Goal: Task Accomplishment & Management: Manage account settings

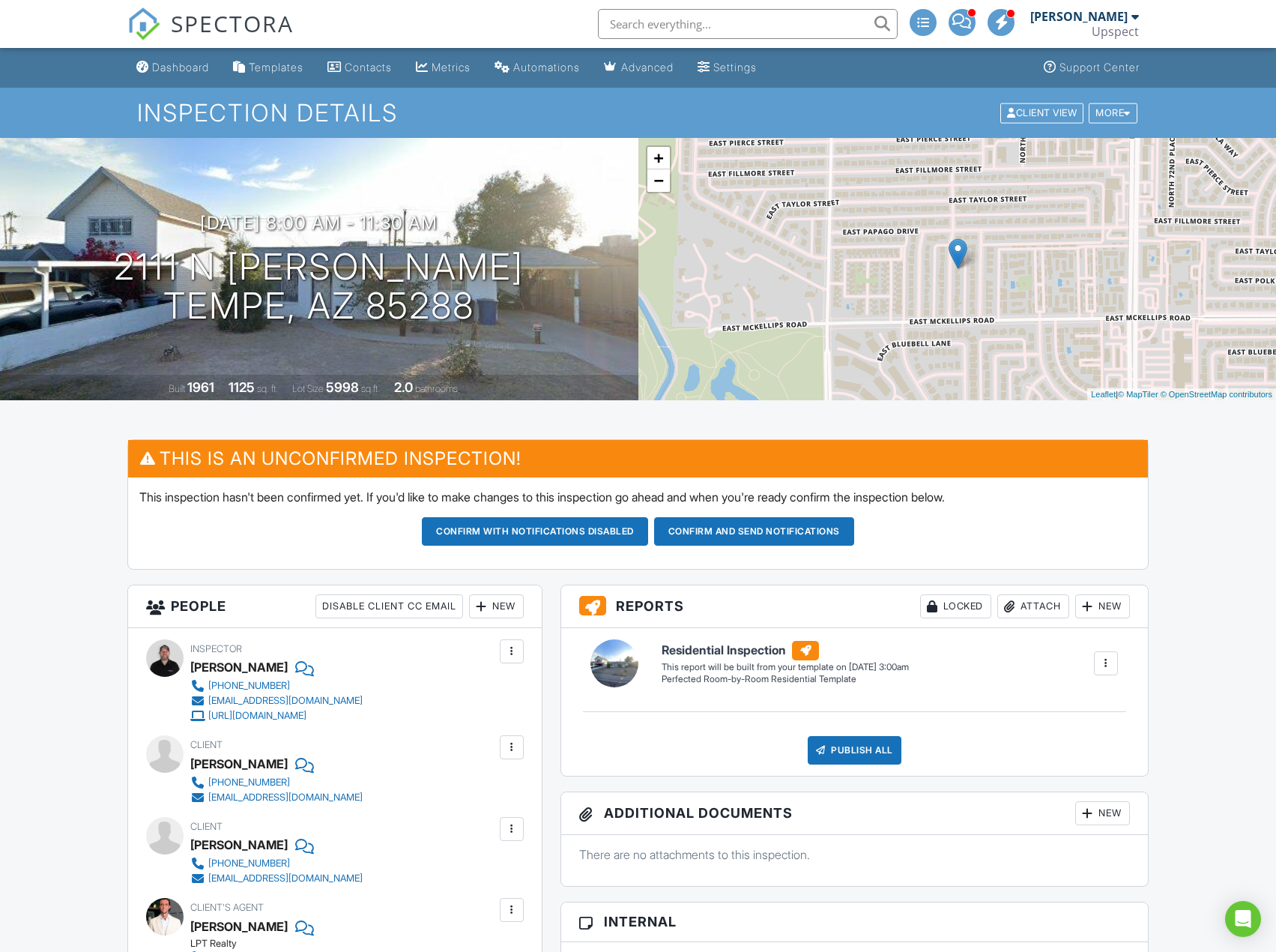
scroll to position [1050, 0]
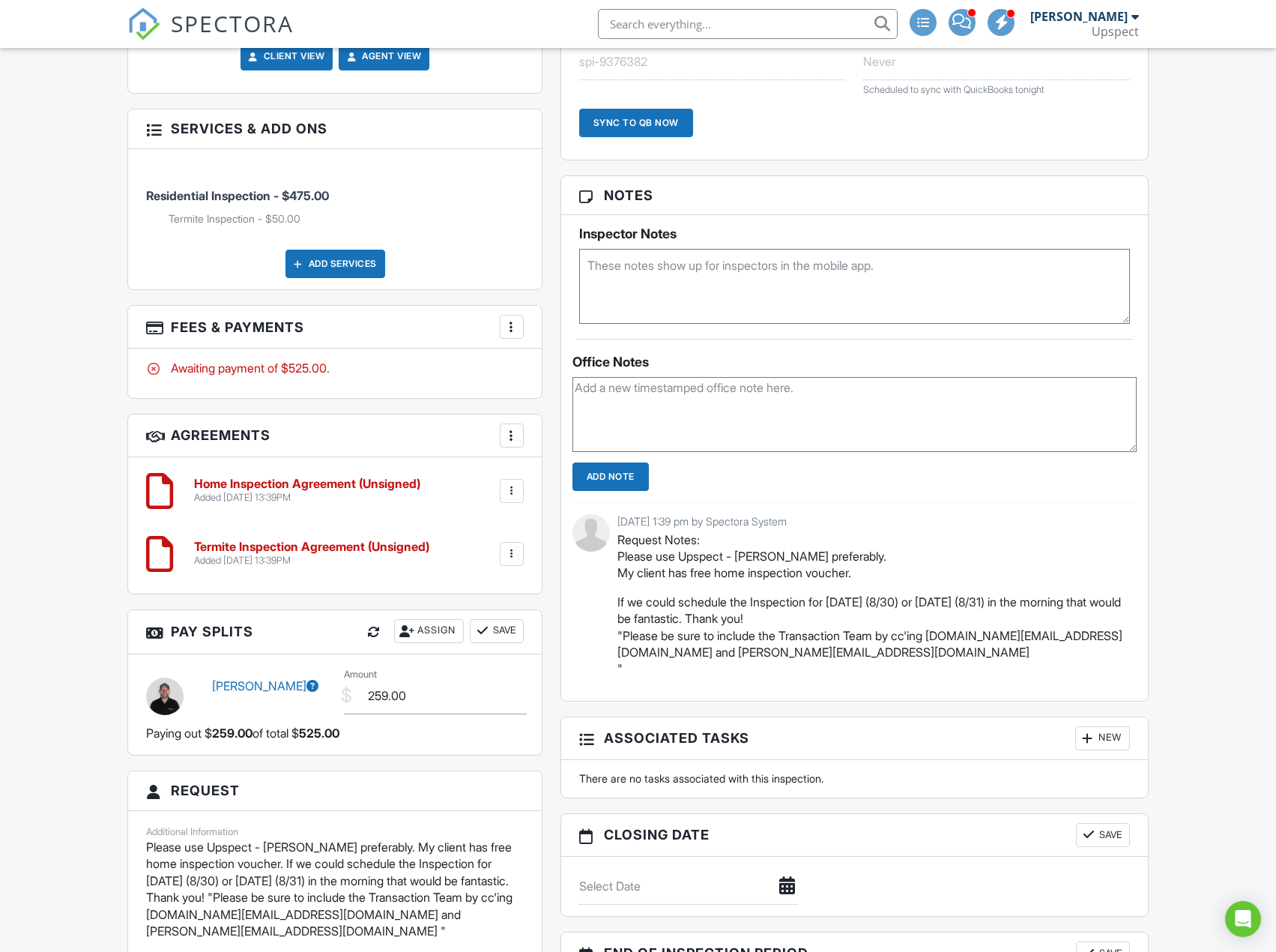
click at [1187, 388] on div "Dashboard Templates Contacts Metrics Automations Advanced Settings Support Cent…" at bounding box center [638, 238] width 1276 height 2480
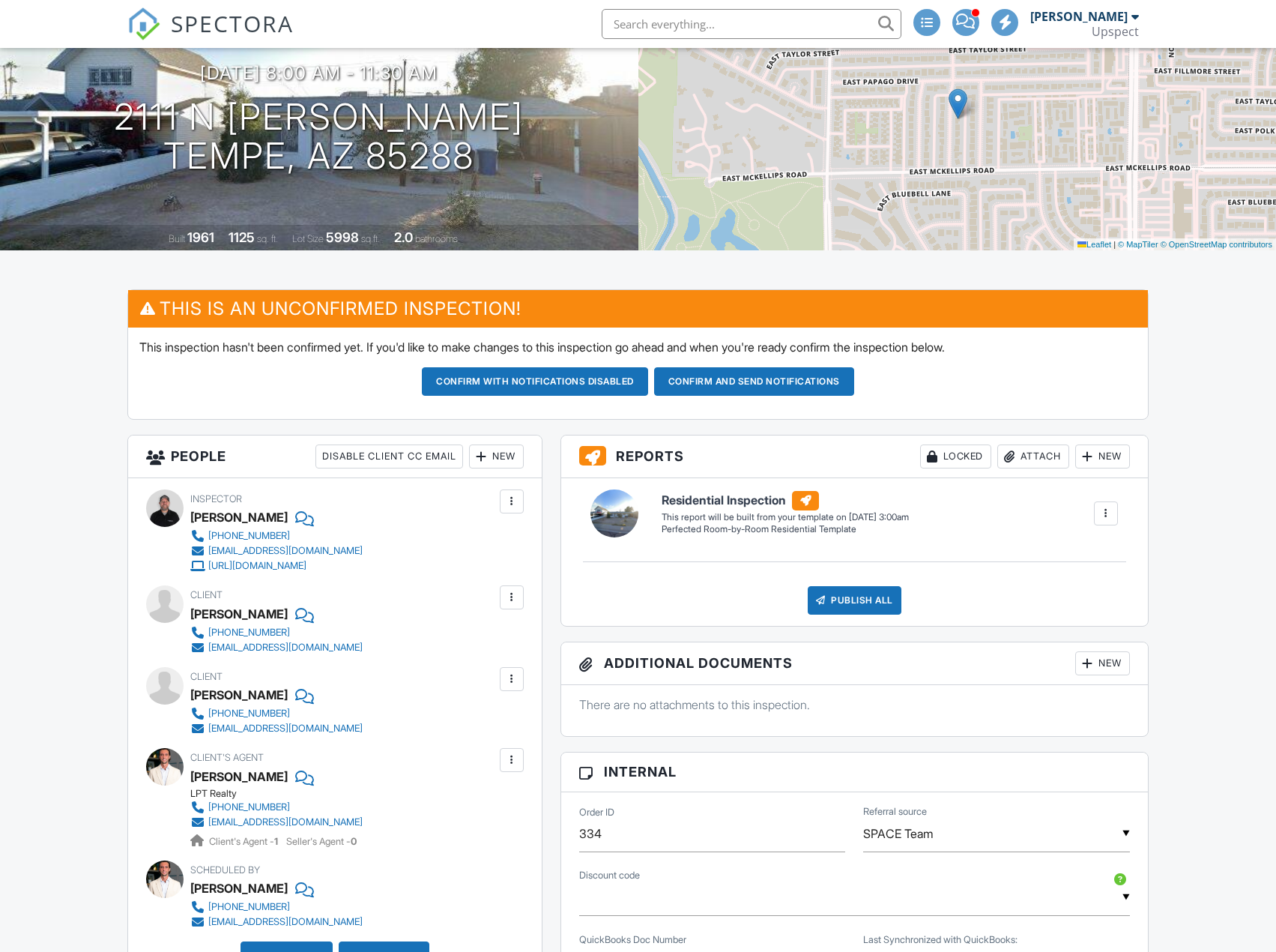
click at [496, 459] on div "New" at bounding box center [496, 456] width 55 height 24
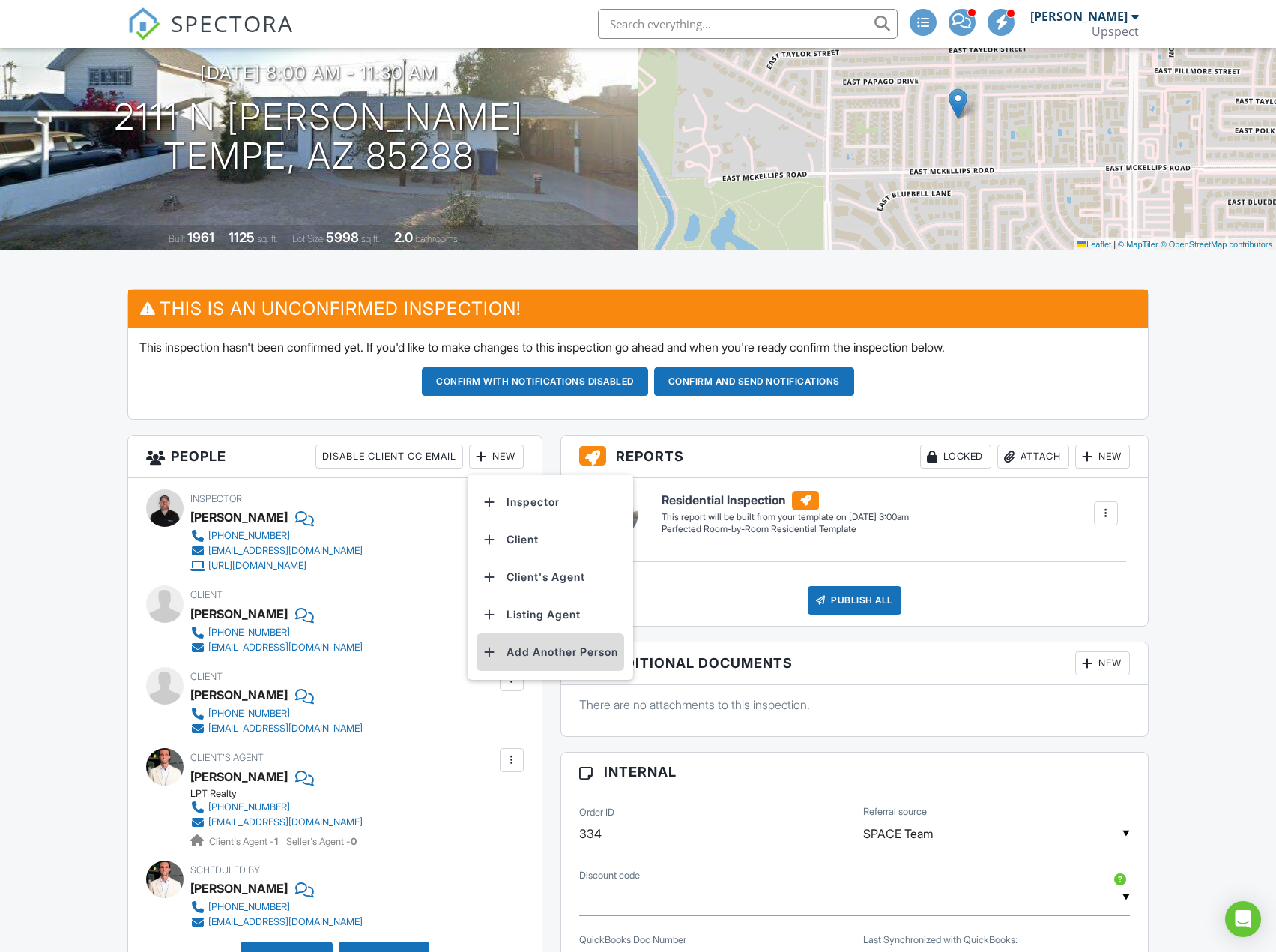
click at [550, 649] on li "Add Another Person" at bounding box center [550, 652] width 148 height 37
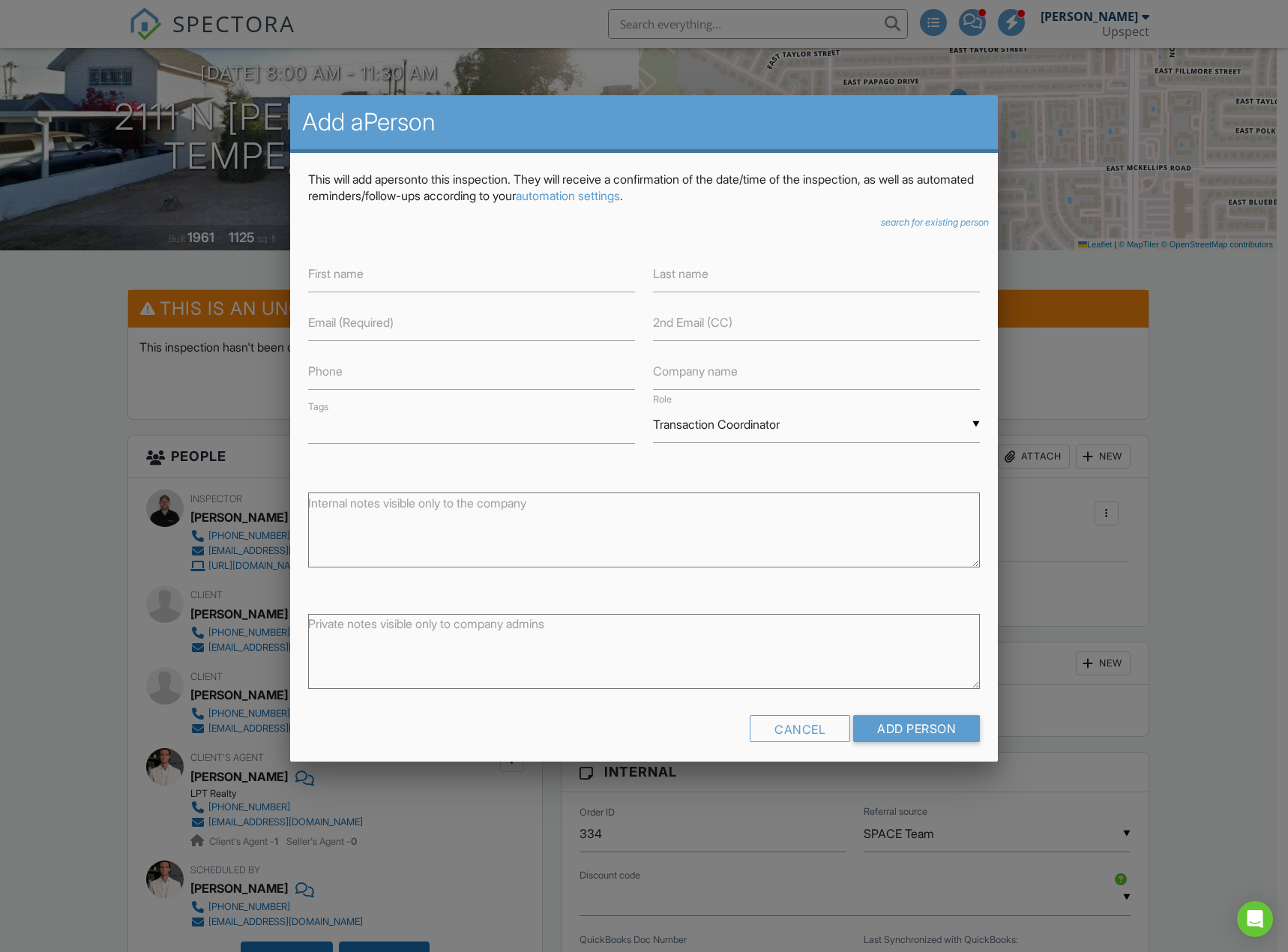
click at [881, 222] on icon "search for existing person" at bounding box center [935, 222] width 108 height 11
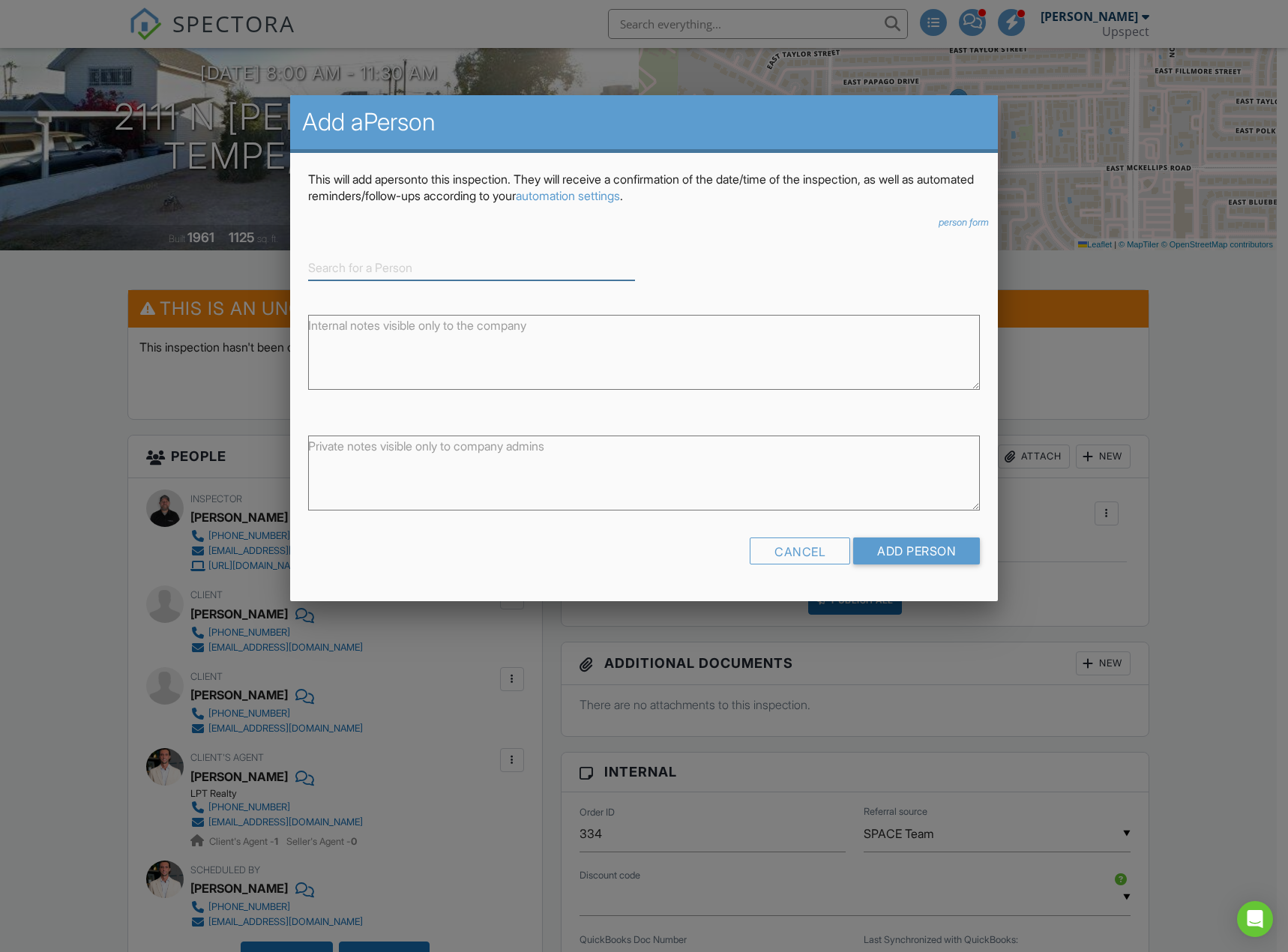
click at [456, 272] on input at bounding box center [471, 267] width 327 height 24
click at [512, 284] on div "[DEMOGRAPHIC_DATA][PERSON_NAME]" at bounding box center [471, 291] width 320 height 17
type input "[DEMOGRAPHIC_DATA][PERSON_NAME]"
type input "Transaction coordinator"
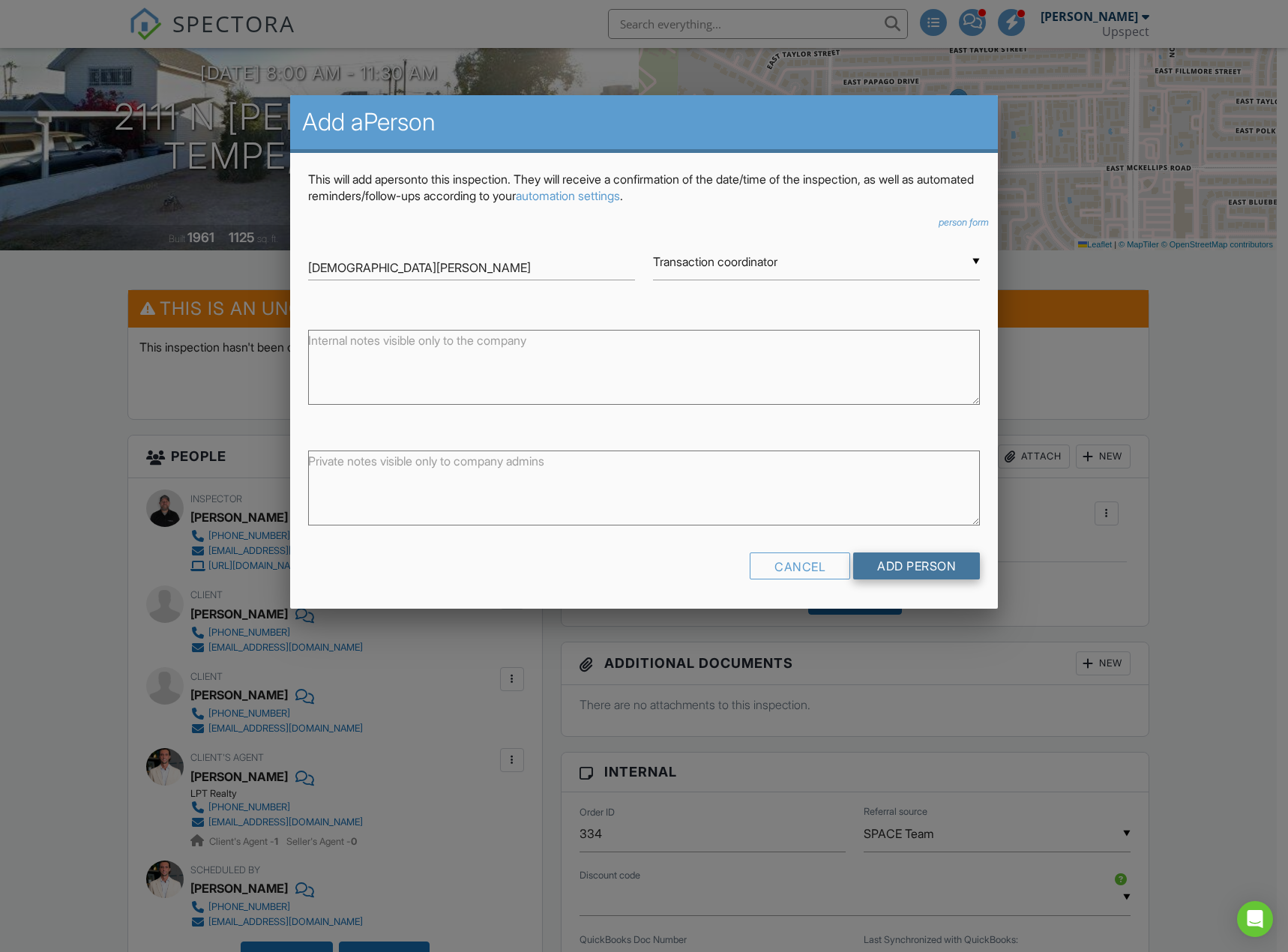
click at [947, 567] on input "Add Person" at bounding box center [916, 565] width 126 height 27
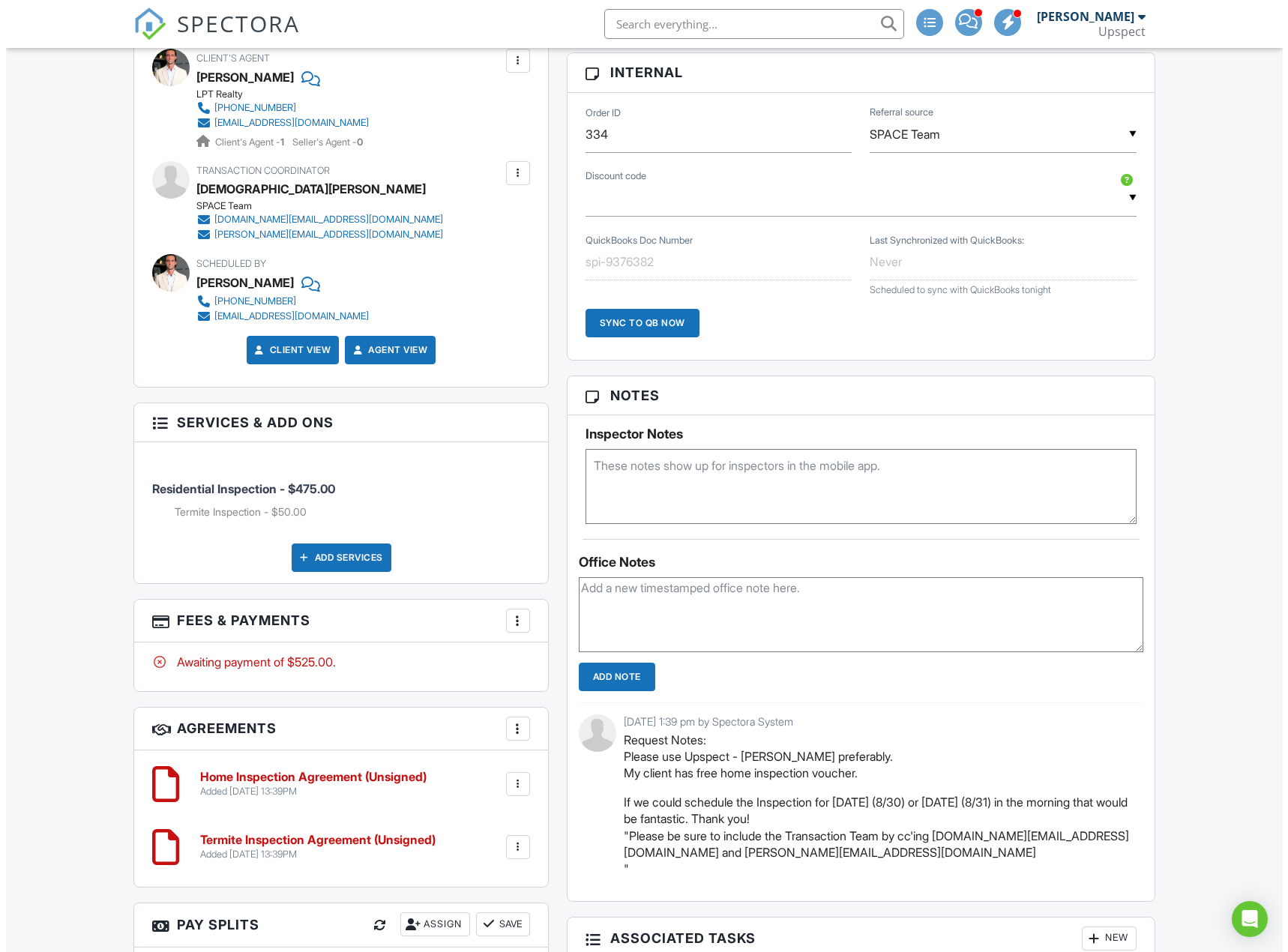
scroll to position [825, 0]
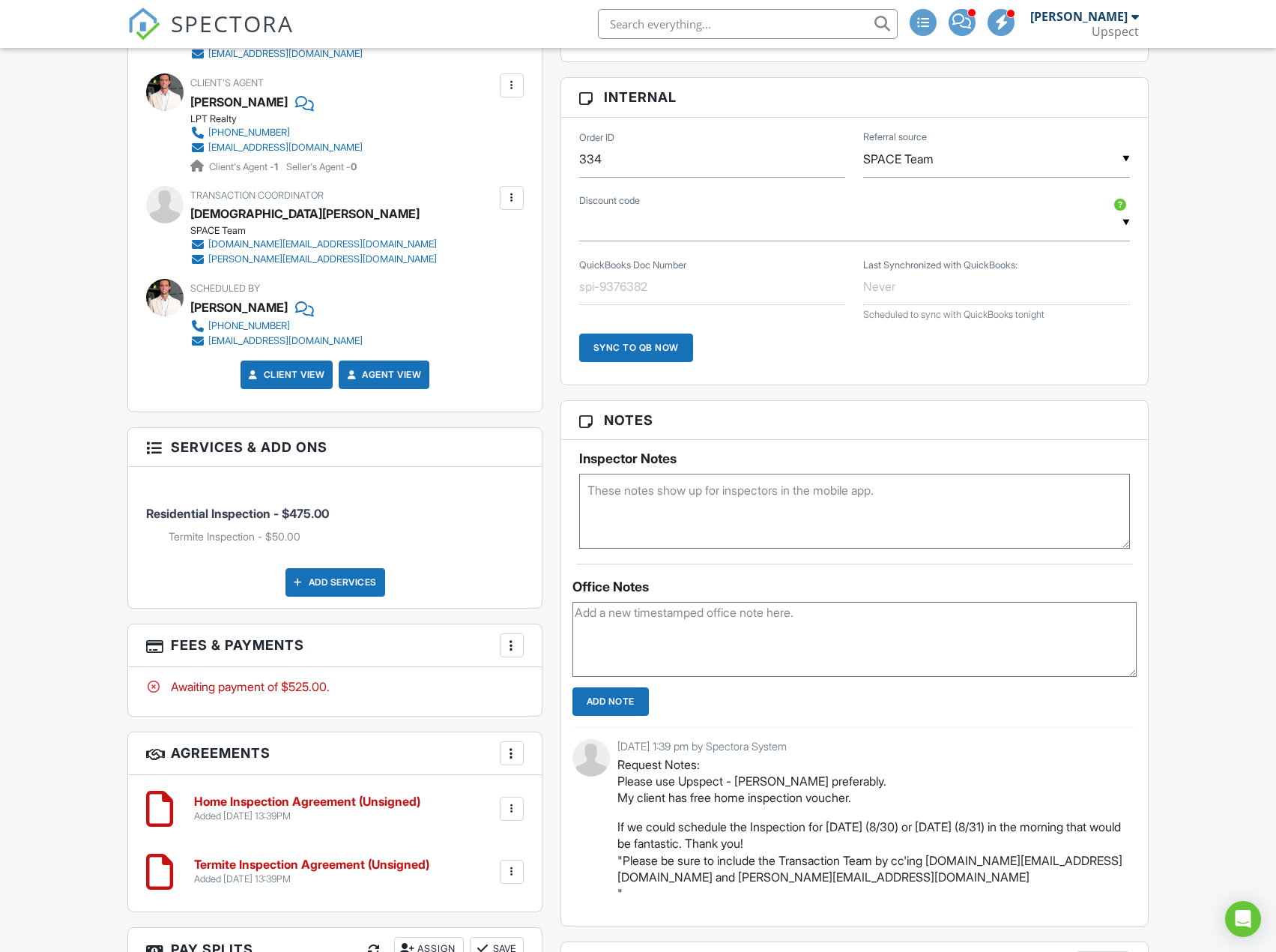
click at [343, 581] on div "Add Services" at bounding box center [335, 582] width 99 height 29
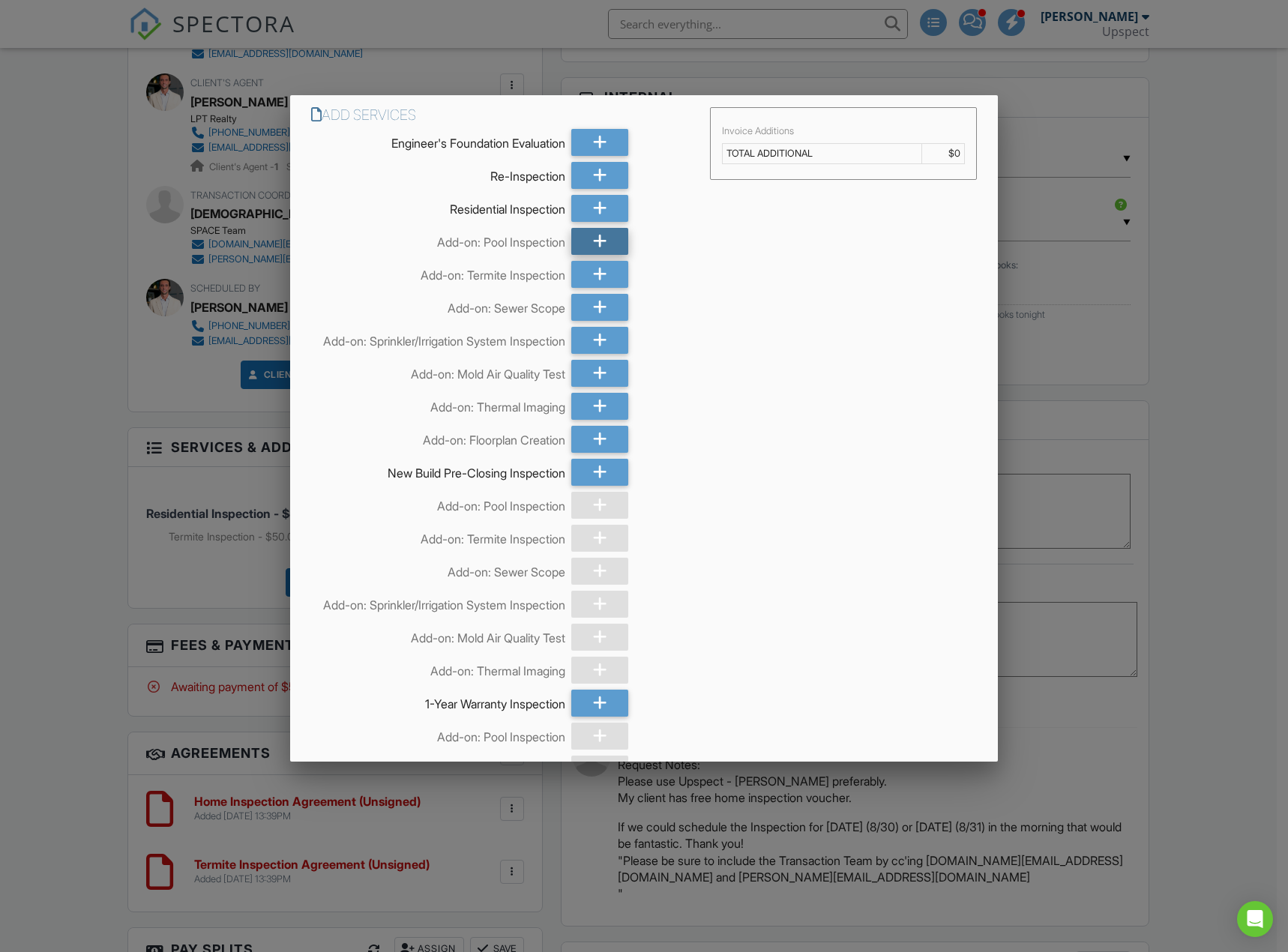
click at [583, 240] on div at bounding box center [600, 241] width 58 height 27
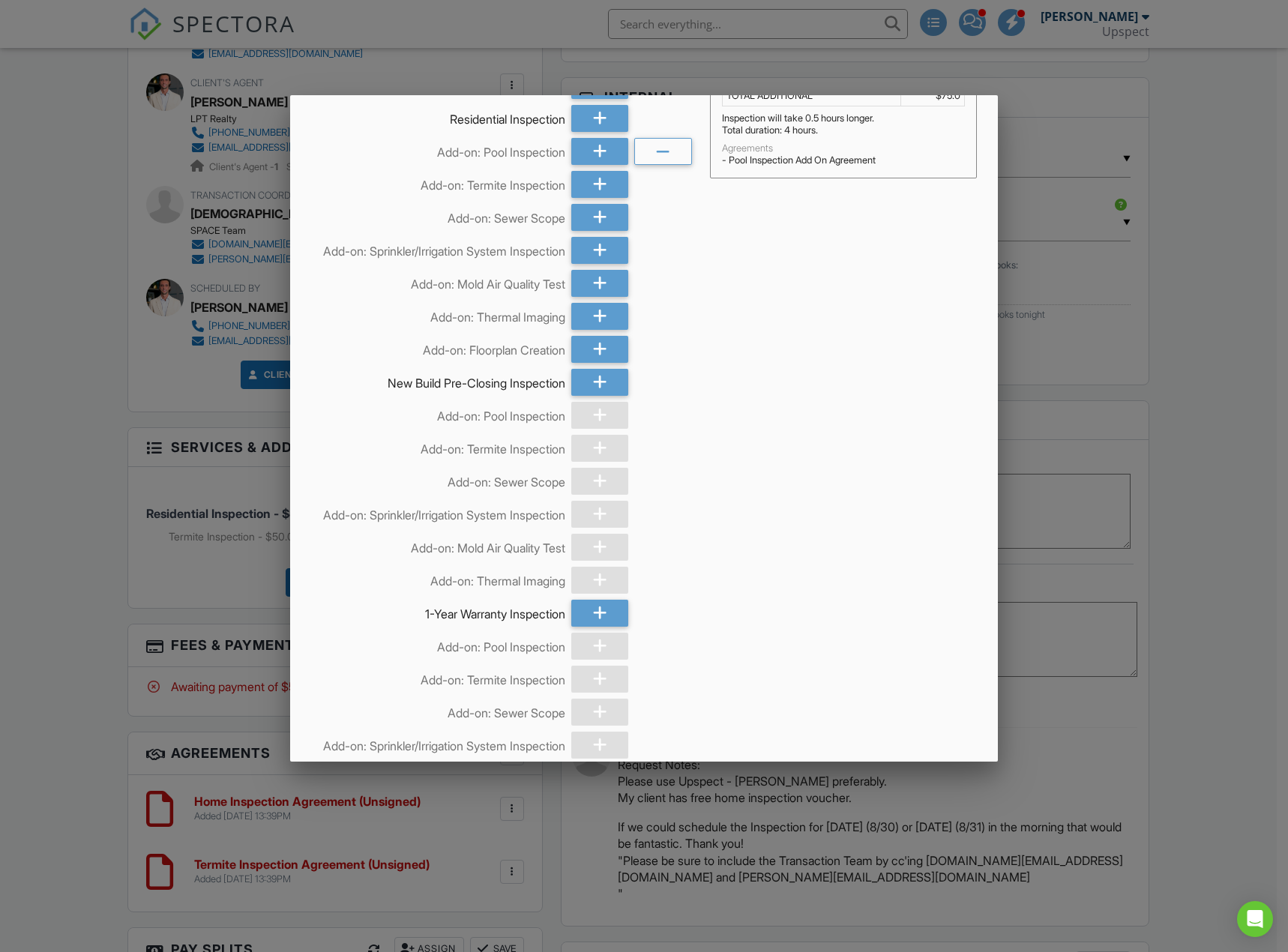
scroll to position [265, 0]
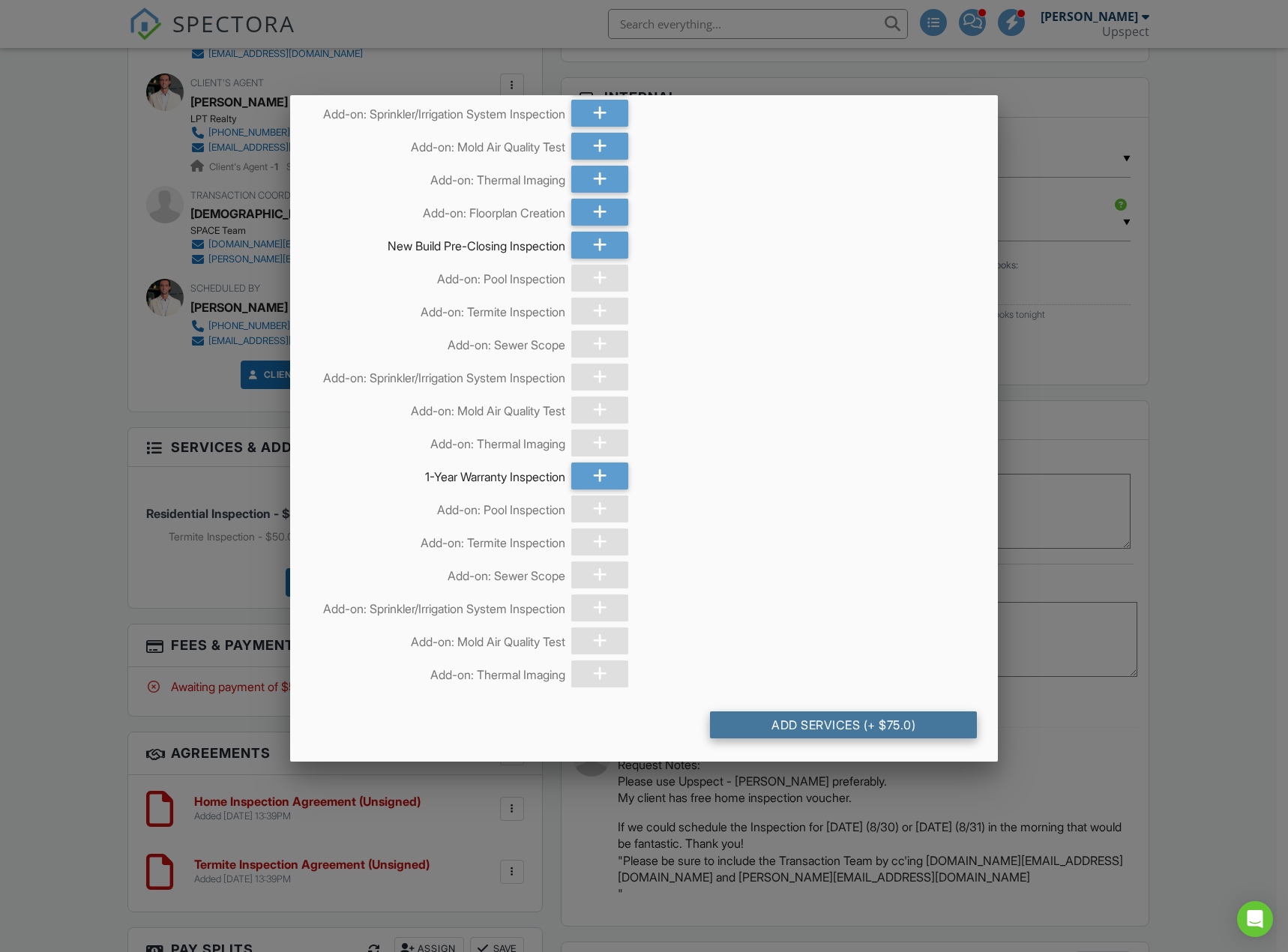
click at [915, 731] on div "Add Services (+ $75.0)" at bounding box center [844, 725] width 267 height 27
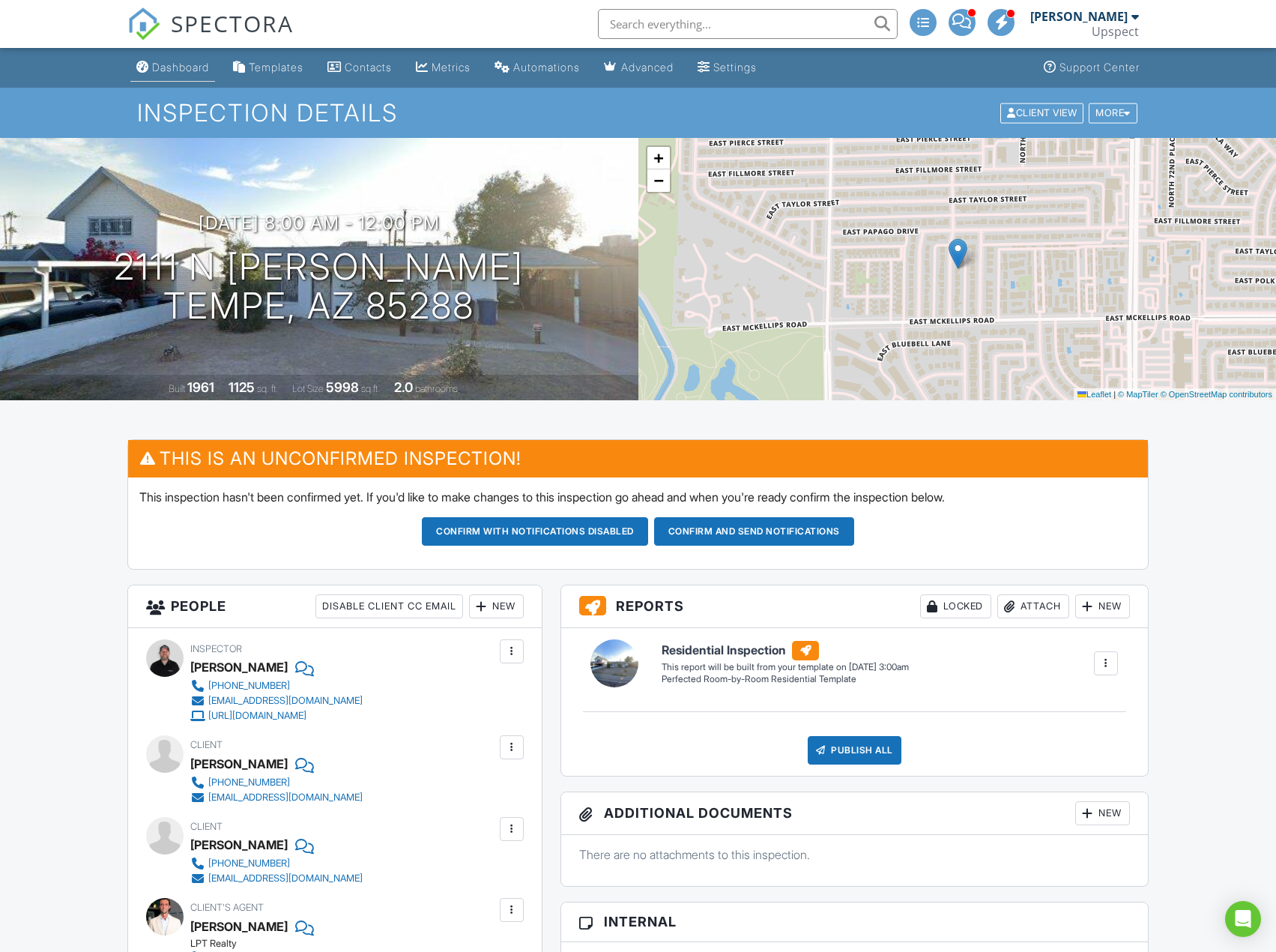
click at [161, 59] on link "Dashboard" at bounding box center [172, 68] width 84 height 28
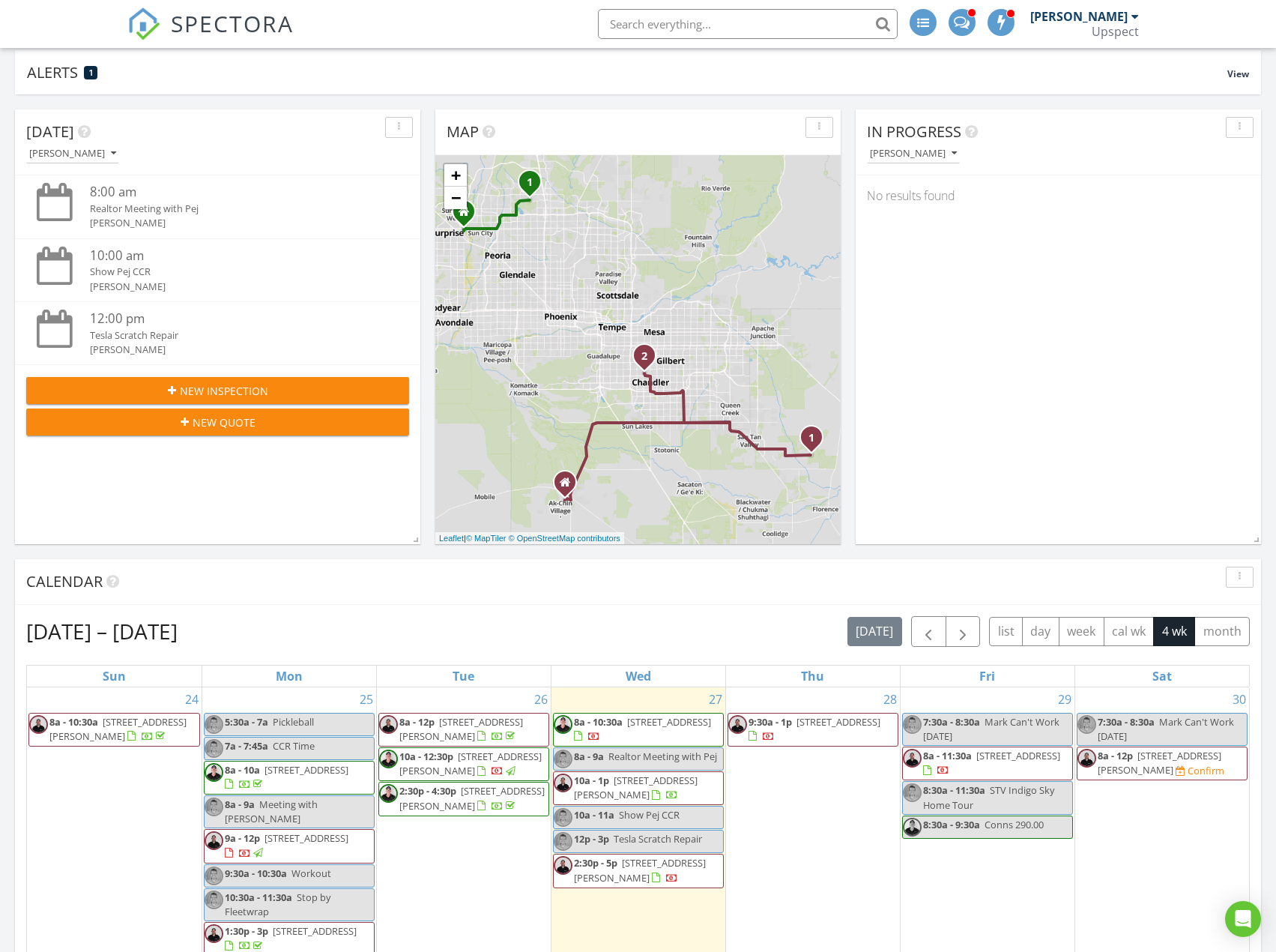
scroll to position [150, 0]
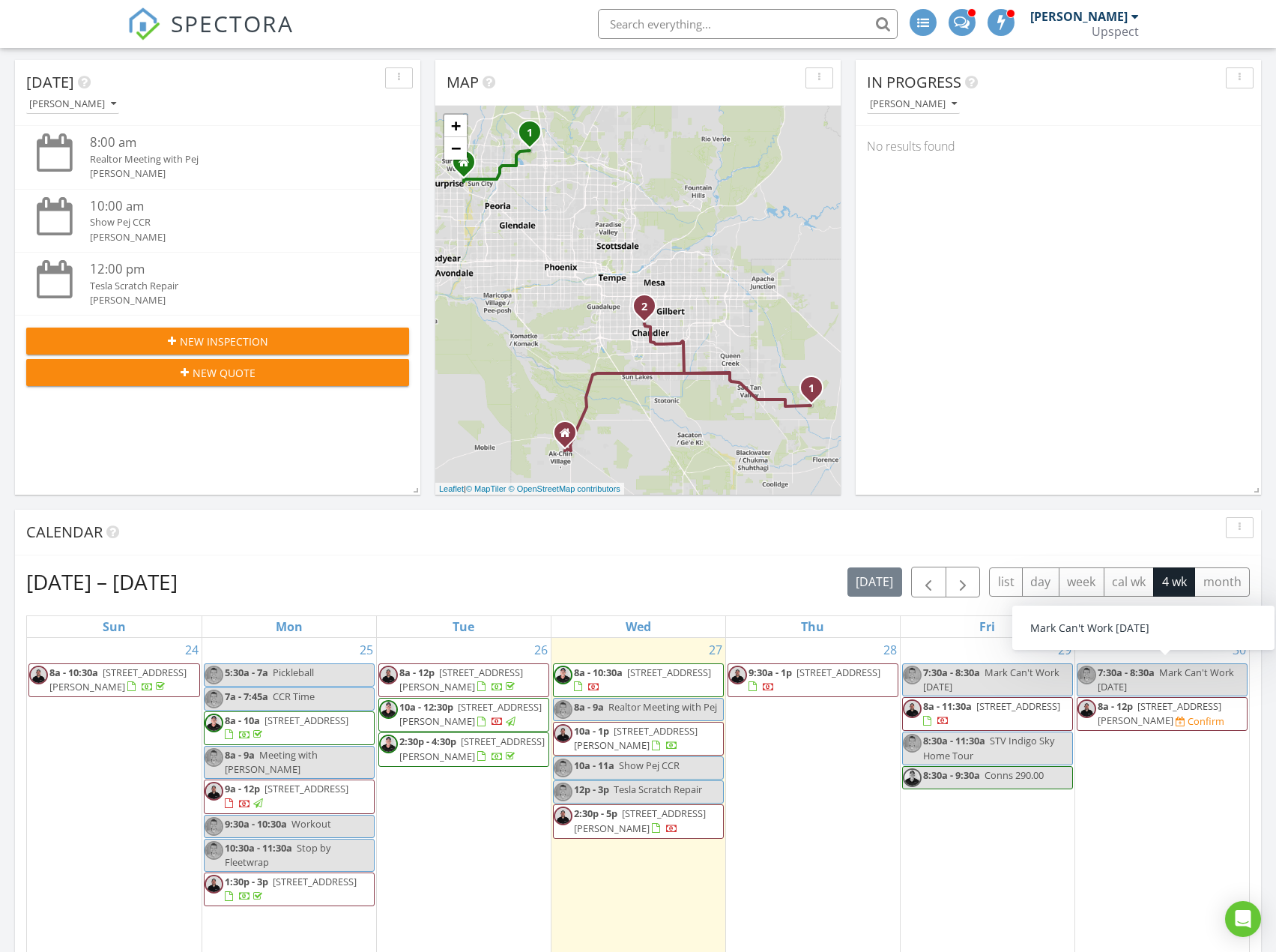
drag, startPoint x: 1195, startPoint y: 730, endPoint x: 1208, endPoint y: 715, distance: 19.8
click at [1208, 715] on div "Confirm" at bounding box center [1206, 721] width 37 height 12
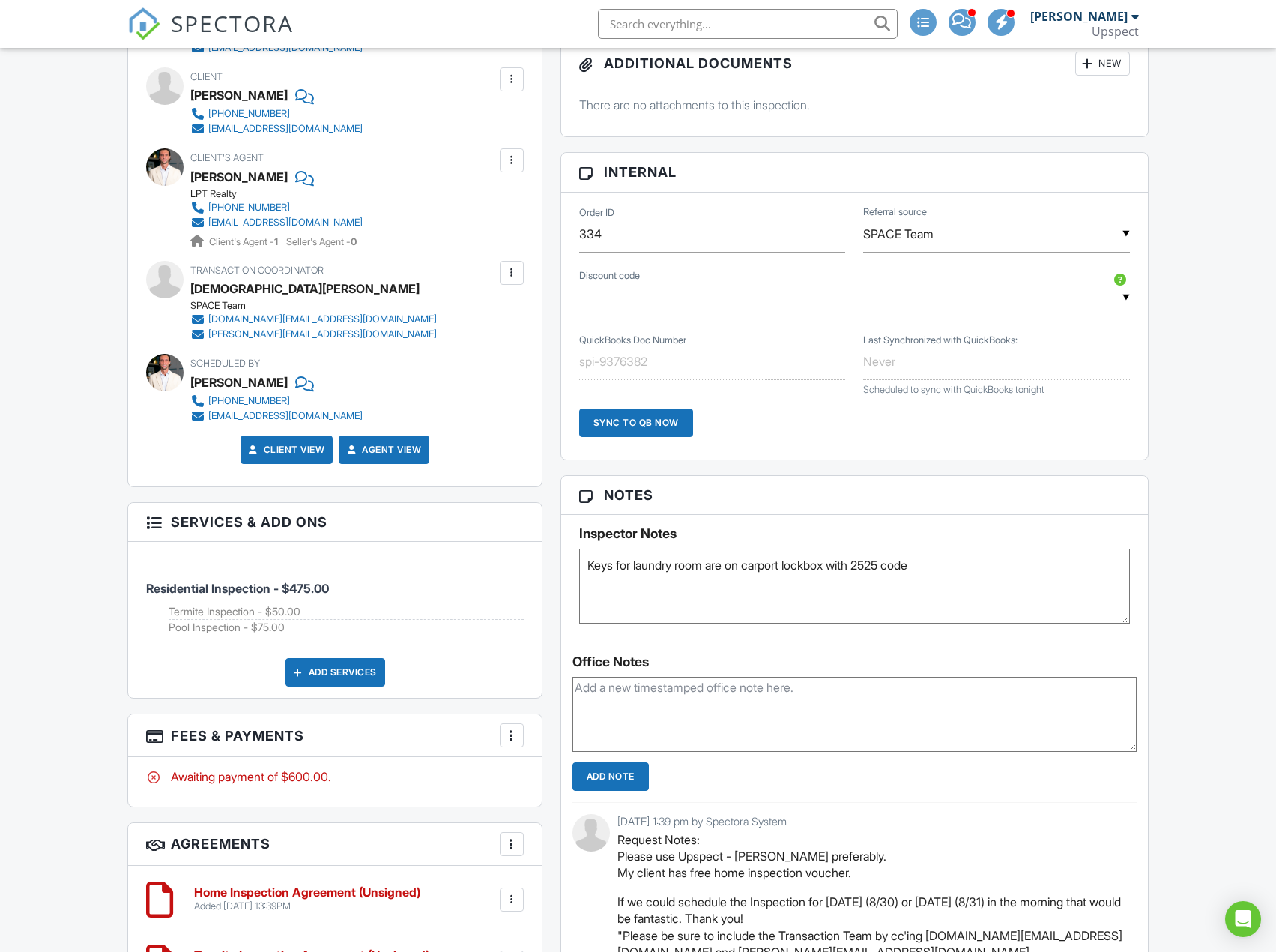
click at [588, 571] on textarea "Keys for laundry room are on carport lockbox with 2525 code" at bounding box center [854, 586] width 550 height 75
type textarea "This is the free inspection. Please collect of and dispose the poker chip. Vaca…"
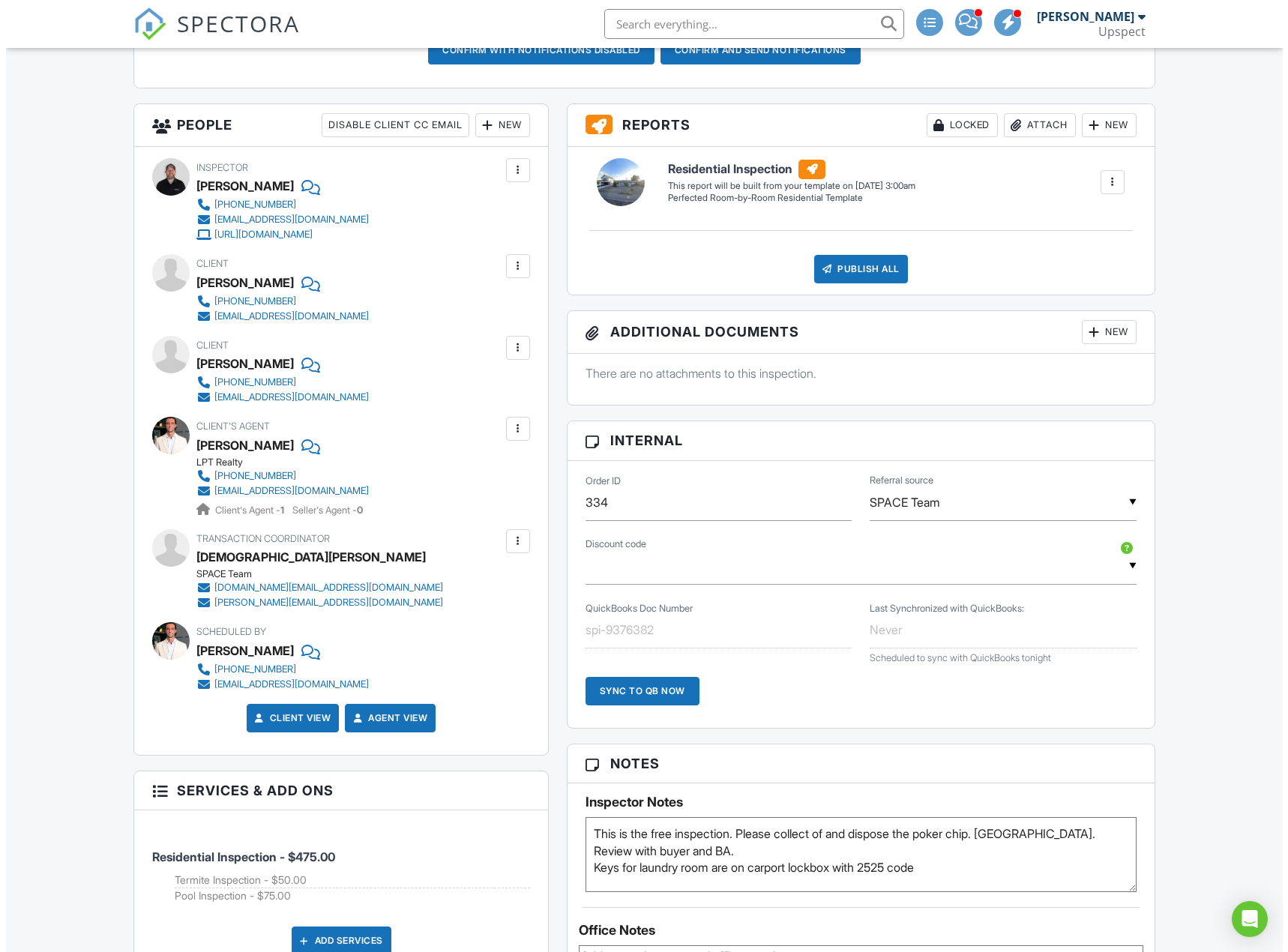
scroll to position [750, 0]
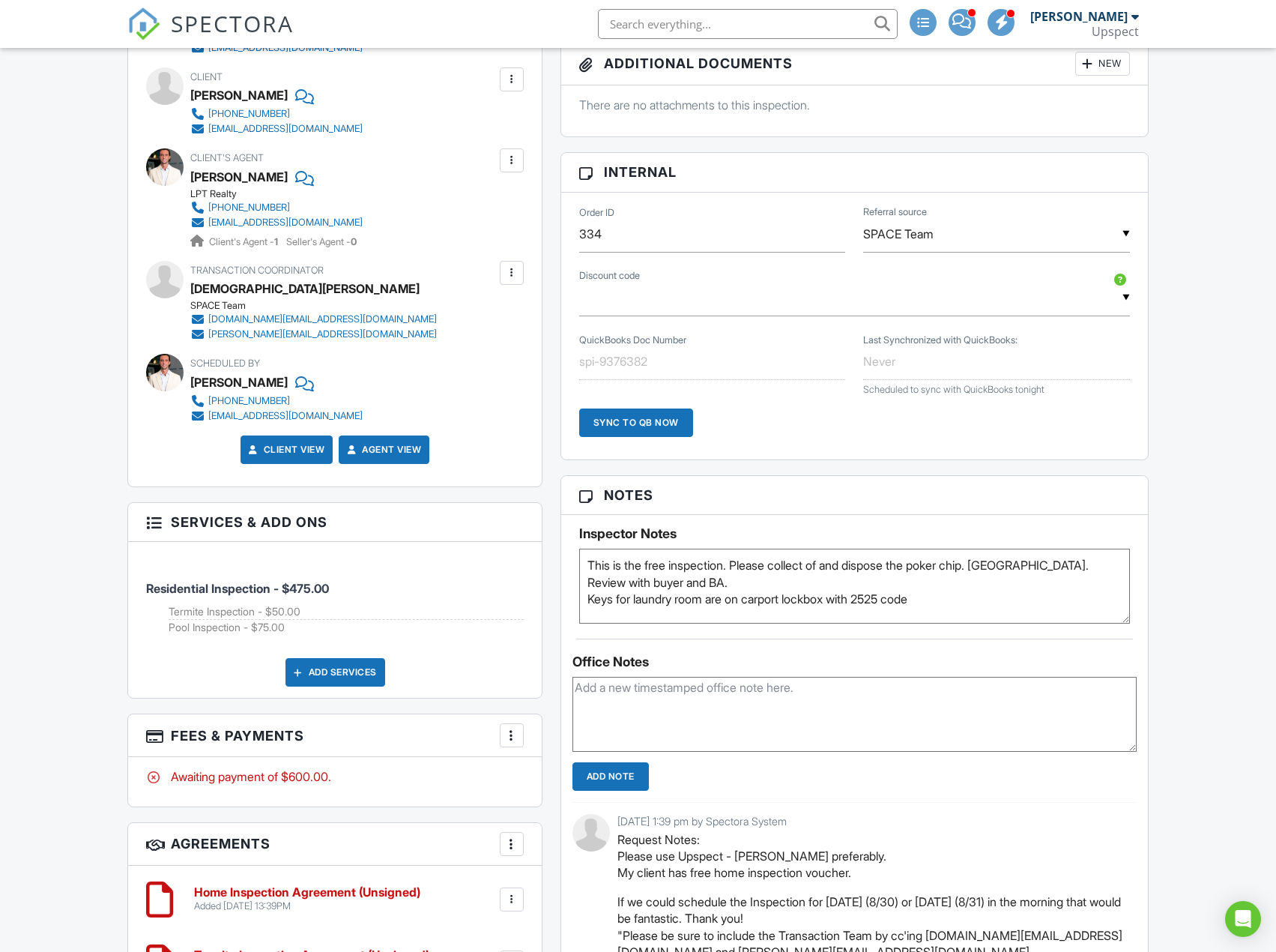
click at [524, 736] on h3 "Fees & Payments More Edit Fees & Payments Add Services View Invoice Paid In Full" at bounding box center [334, 735] width 414 height 43
click at [516, 739] on div at bounding box center [511, 735] width 15 height 15
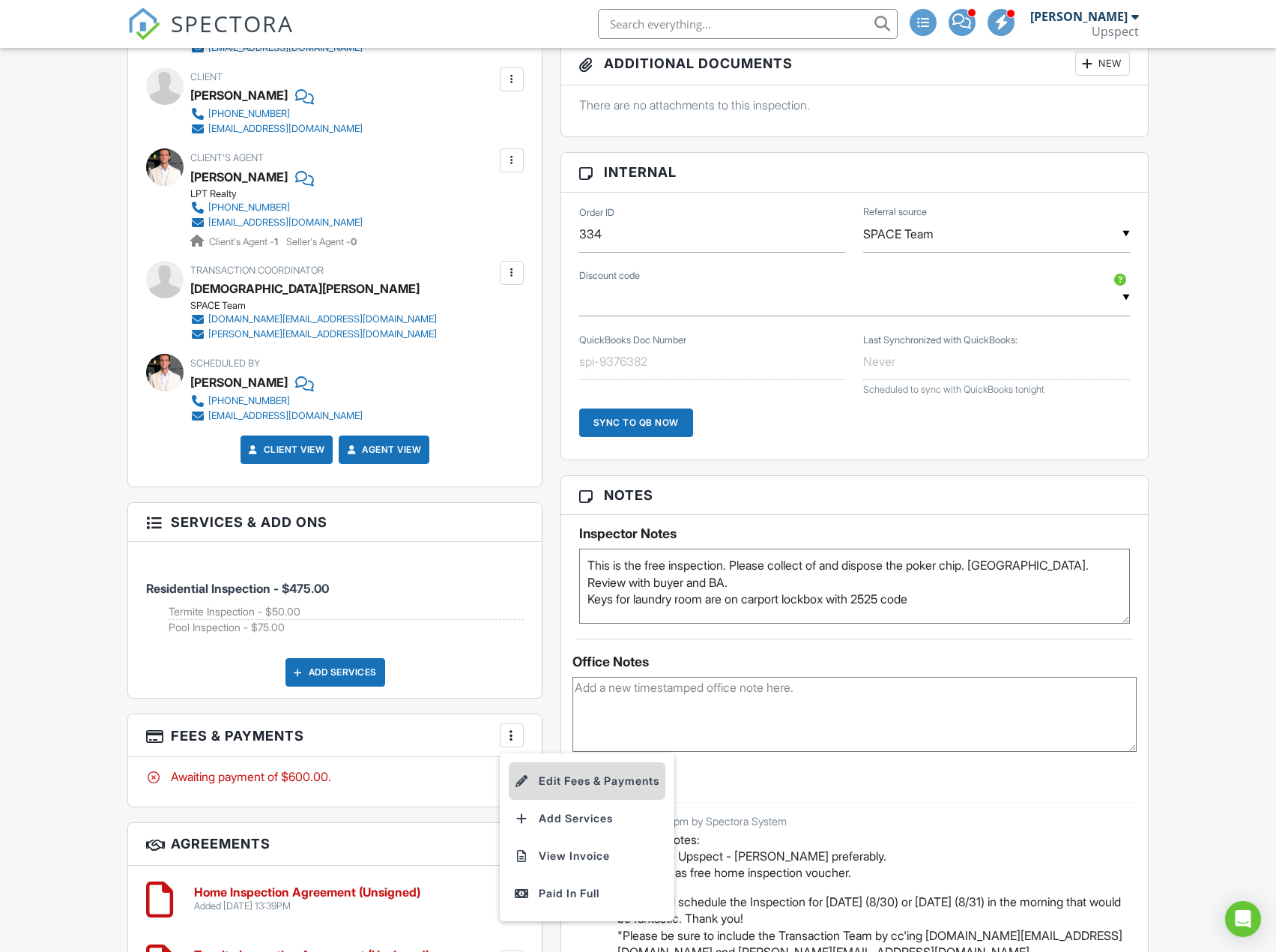
click at [550, 773] on li "Edit Fees & Payments" at bounding box center [587, 780] width 157 height 37
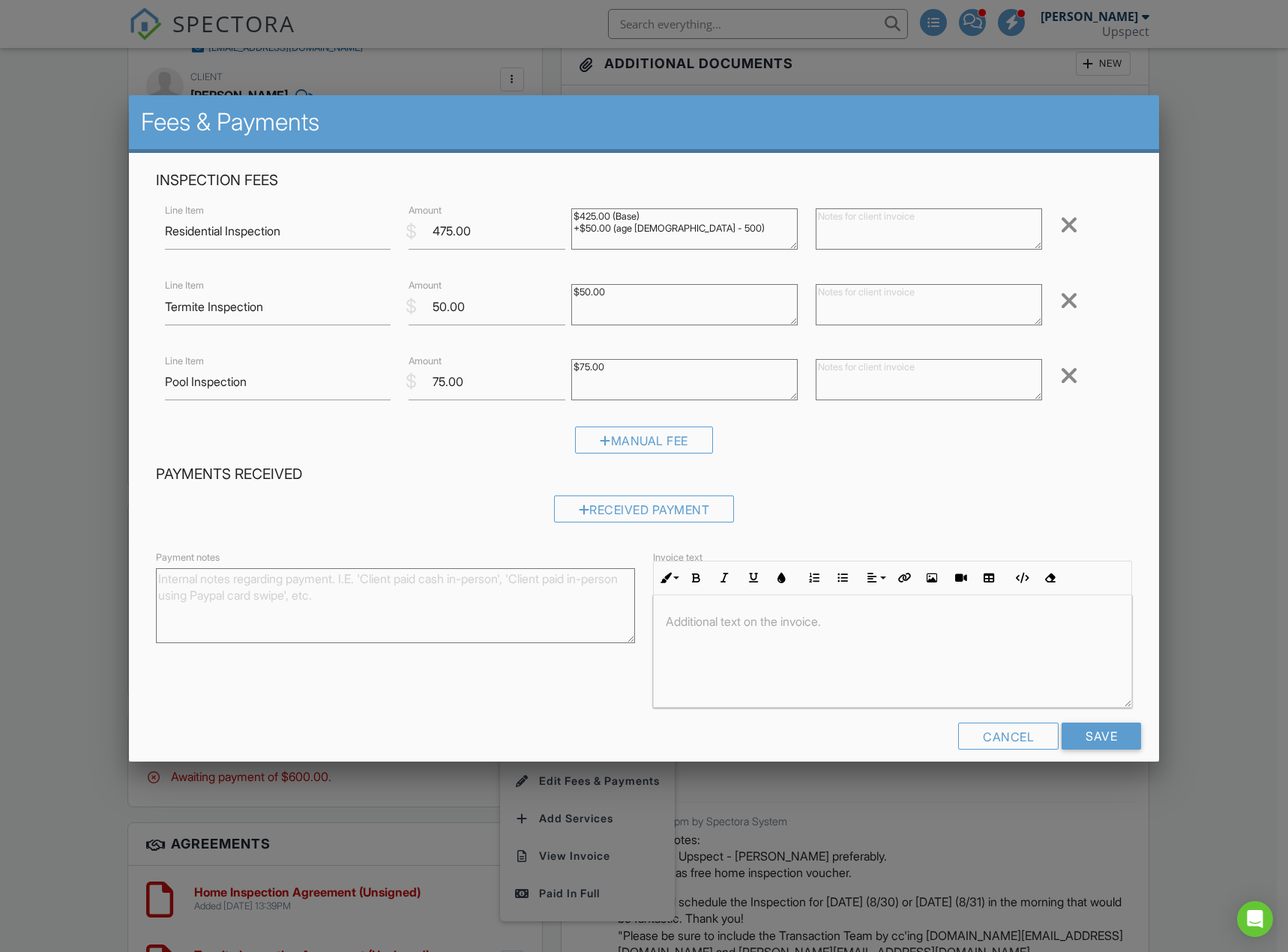
click at [703, 226] on textarea "$425.00 (Base) +$50.00 (age 49 - 500)" at bounding box center [685, 228] width 227 height 41
type textarea "$425.00 (Base) +$50.00 (age 49 - 500) -$475.00 (Free Inspection)"
click at [692, 294] on textarea "$50.00" at bounding box center [685, 304] width 227 height 41
type textarea "$50.00 -$50.00 (Free Inspection)"
click at [711, 380] on textarea "$75.00" at bounding box center [685, 379] width 227 height 41
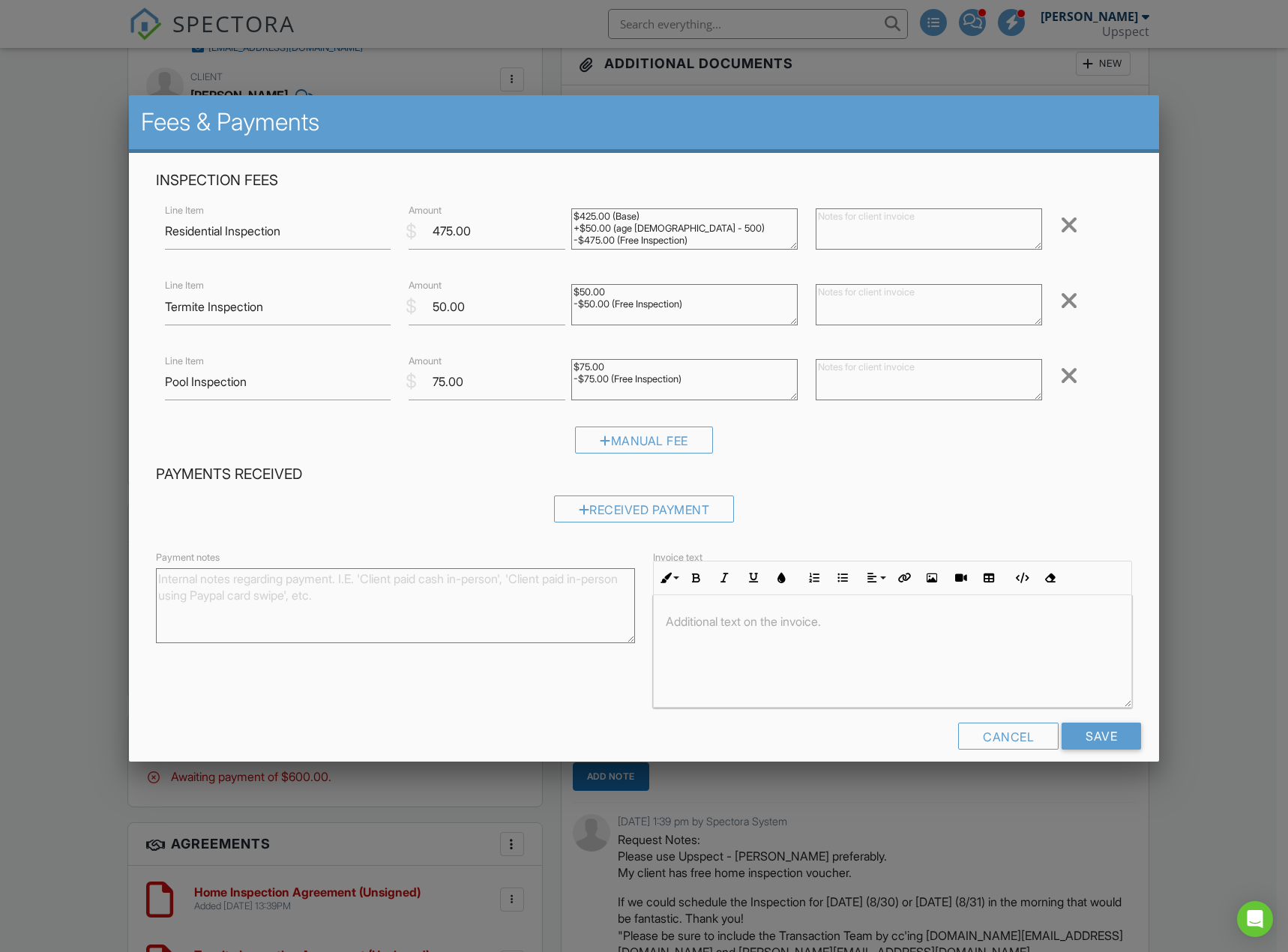
type textarea "$75.00 -$75.00 (Free Inspection)"
drag, startPoint x: 451, startPoint y: 233, endPoint x: 395, endPoint y: 236, distance: 56.1
click at [395, 235] on div "Line Item Residential Inspection $ Amount 475.00 $425.00 (Base) +$50.00 (age 49…" at bounding box center [644, 231] width 976 height 60
type input "0.00"
drag, startPoint x: 438, startPoint y: 304, endPoint x: 431, endPoint y: 306, distance: 7.3
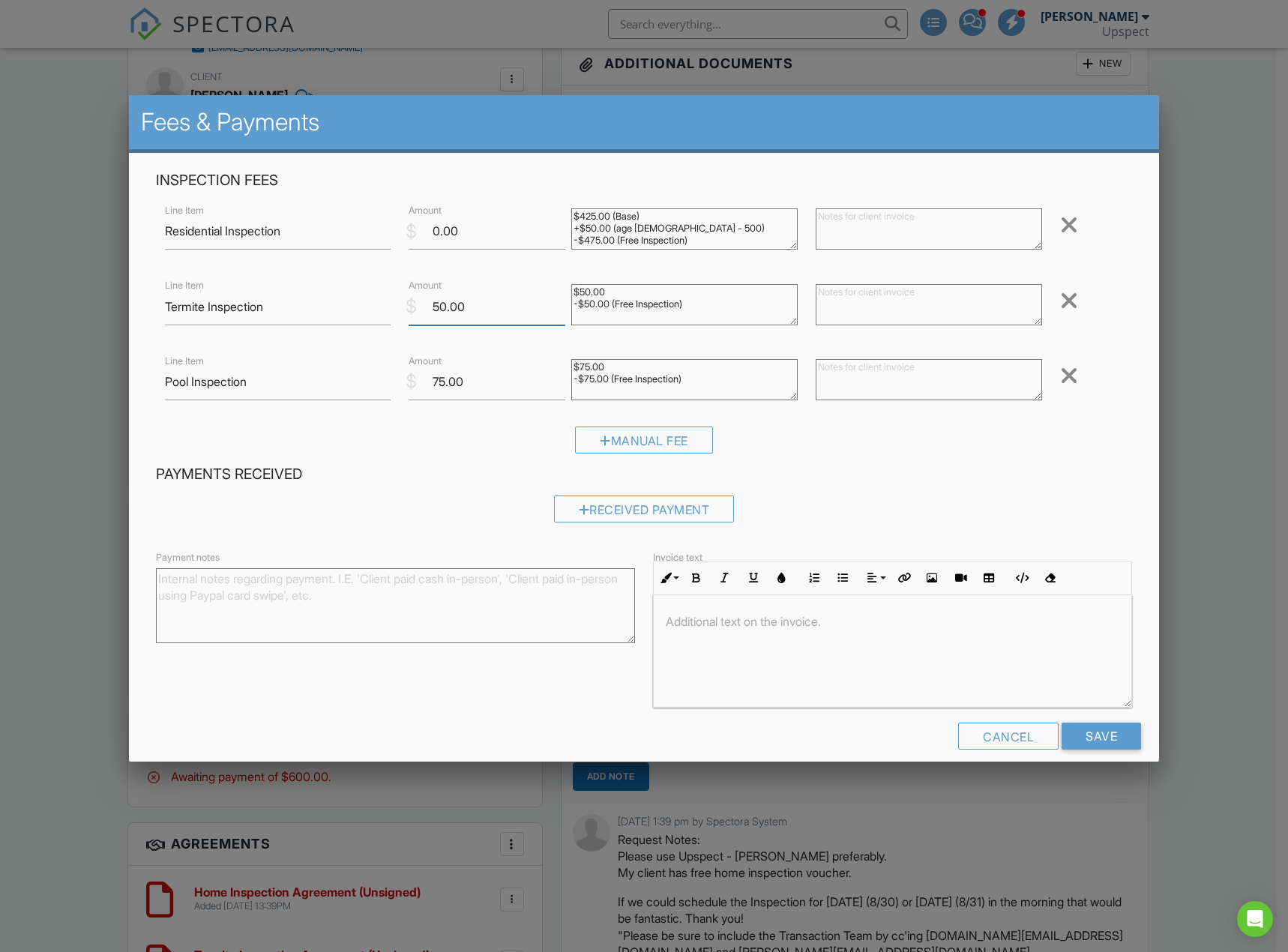
click at [431, 306] on input "50.00" at bounding box center [487, 307] width 157 height 37
drag, startPoint x: 442, startPoint y: 307, endPoint x: 423, endPoint y: 309, distance: 19.1
click at [423, 309] on input "50.00" at bounding box center [487, 307] width 157 height 37
type input "0.00"
drag, startPoint x: 444, startPoint y: 381, endPoint x: 410, endPoint y: 394, distance: 36.4
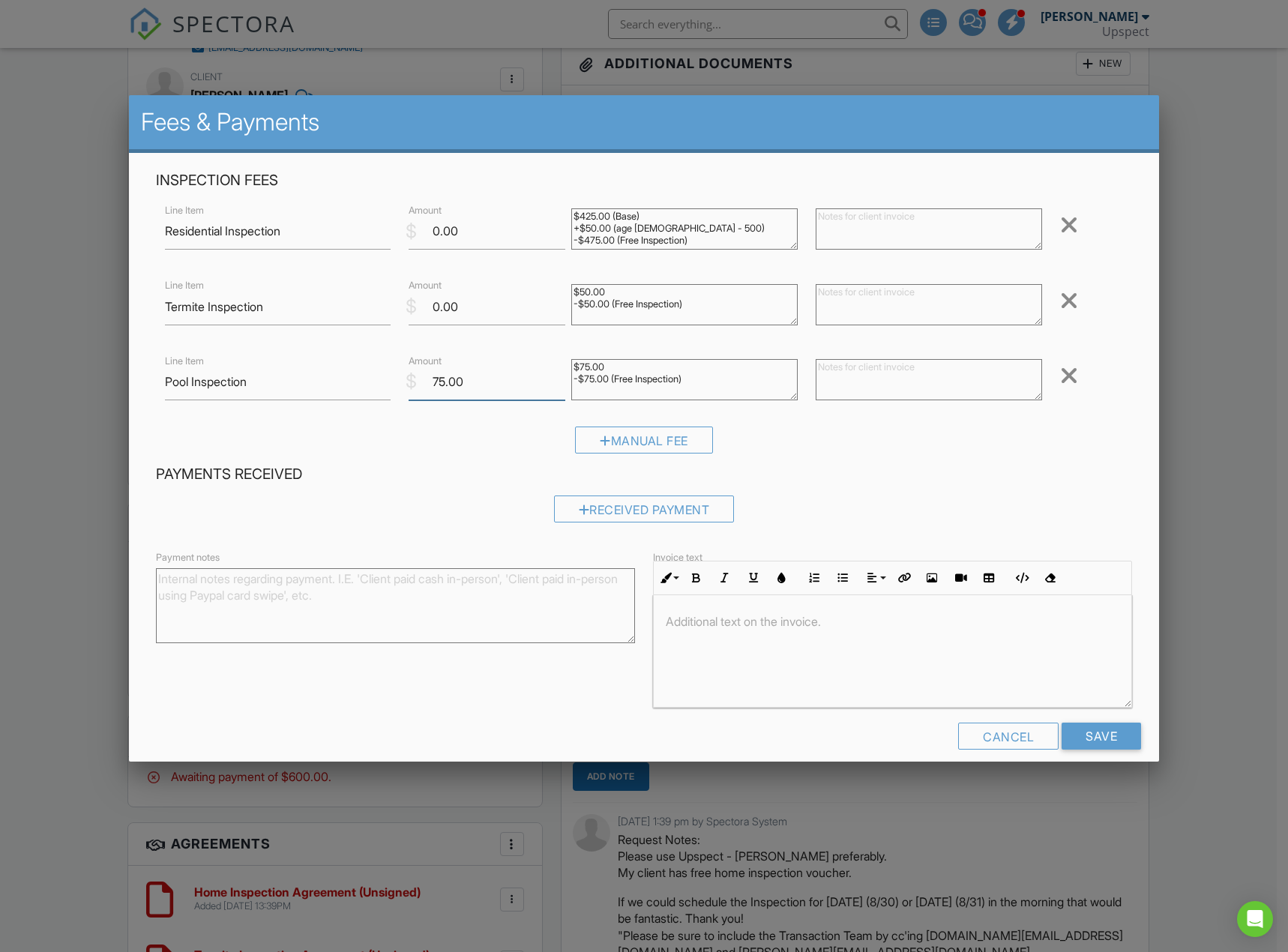
click at [410, 394] on div "$ Amount 75.00" at bounding box center [481, 381] width 163 height 37
type input "0.00"
click at [1057, 169] on div "Inspection Fees Line Item Residential Inspection $ Amount 0.00 $425.00 (Base) +…" at bounding box center [644, 466] width 1030 height 626
click at [1078, 116] on h2 "Fees & Payments" at bounding box center [644, 122] width 1007 height 30
click at [1104, 739] on input "Save" at bounding box center [1102, 736] width 79 height 27
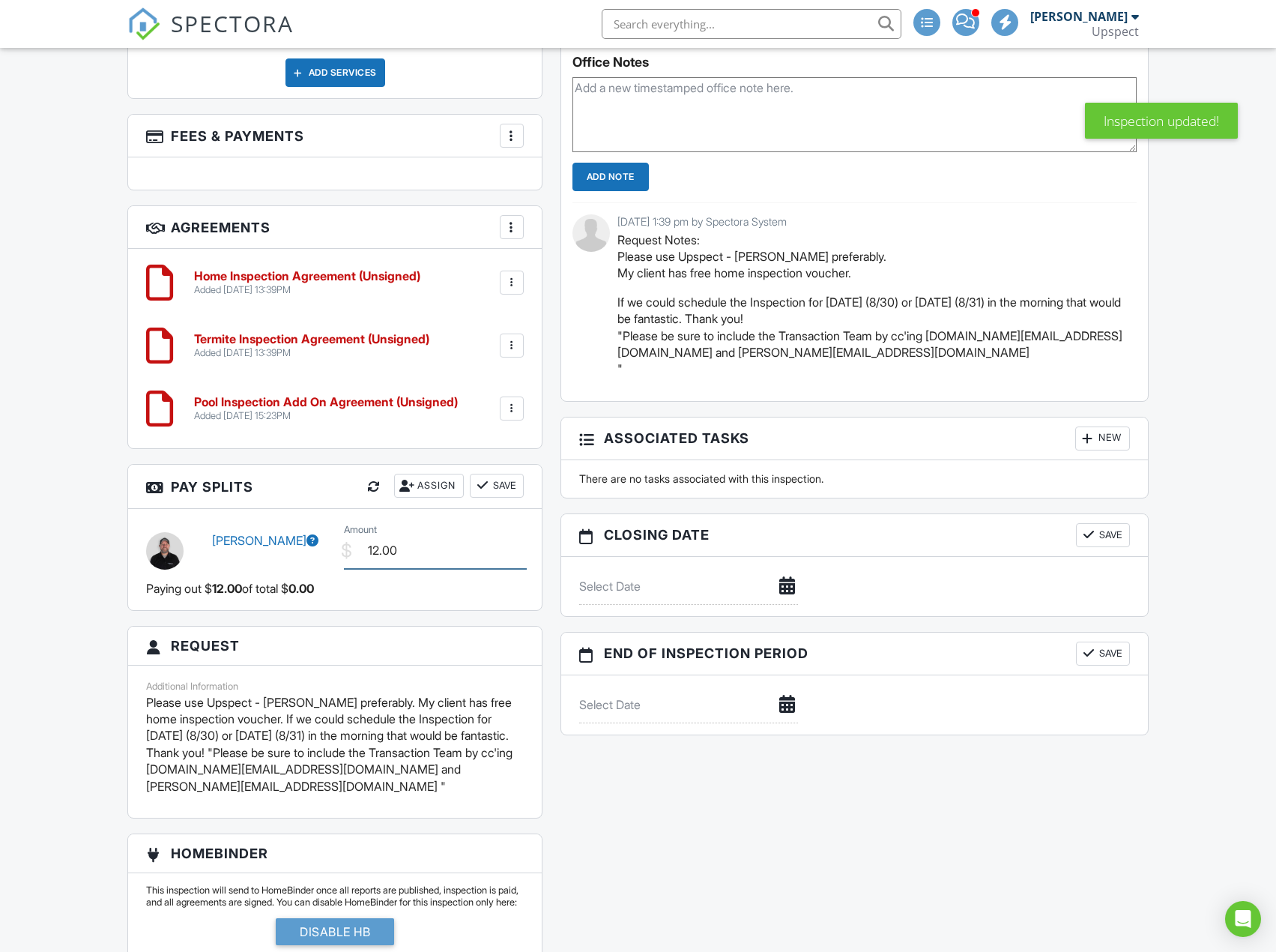
drag, startPoint x: 376, startPoint y: 550, endPoint x: 362, endPoint y: 552, distance: 14.1
click at [362, 552] on input "12.00" at bounding box center [435, 550] width 183 height 37
click at [378, 550] on input "12.00" at bounding box center [435, 550] width 183 height 37
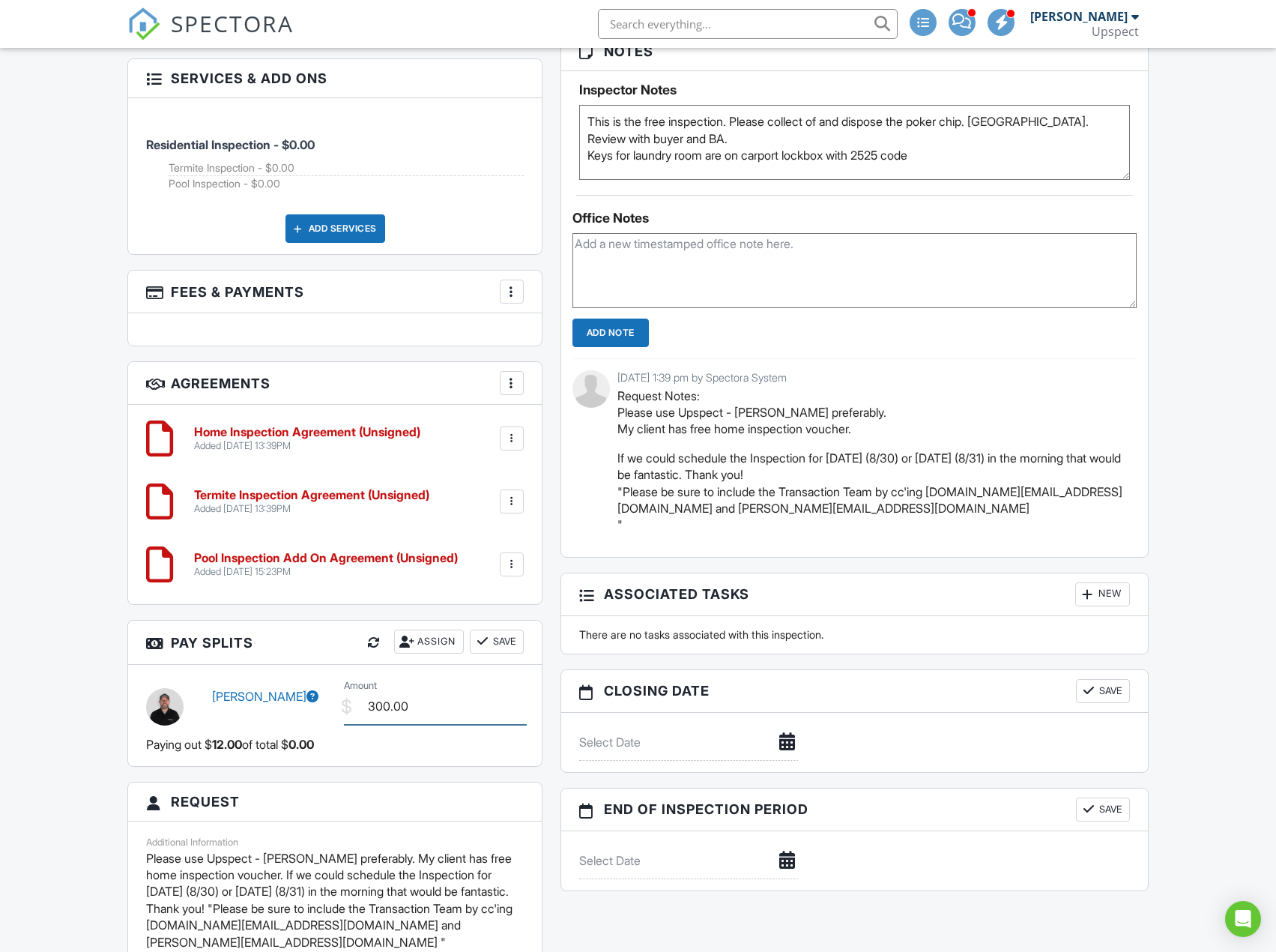
scroll to position [1274, 0]
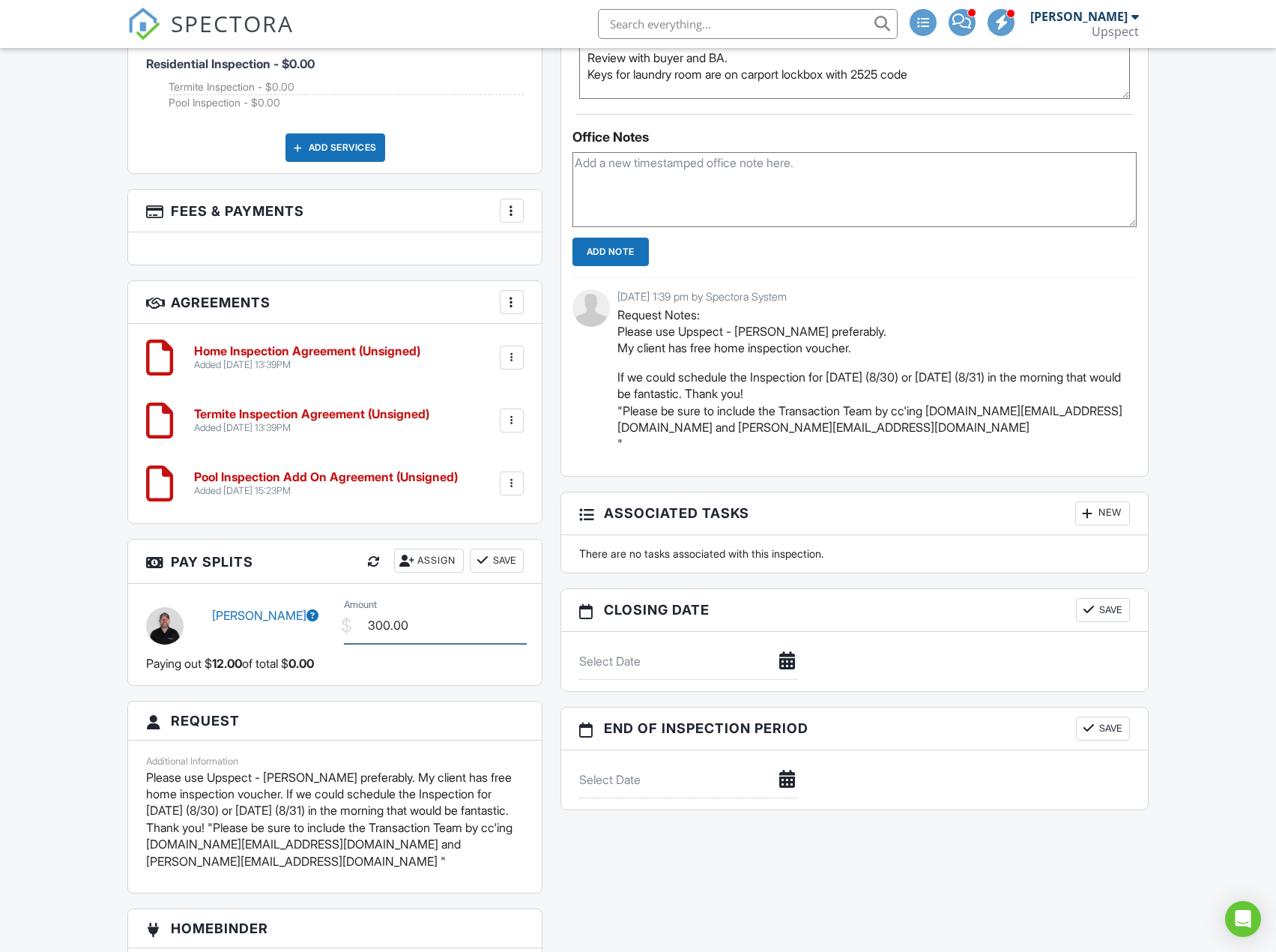
type input "300.00"
click at [492, 540] on h3 "Pay Splits Assign Save" at bounding box center [334, 562] width 414 height 44
click at [513, 561] on button "Save" at bounding box center [497, 561] width 54 height 24
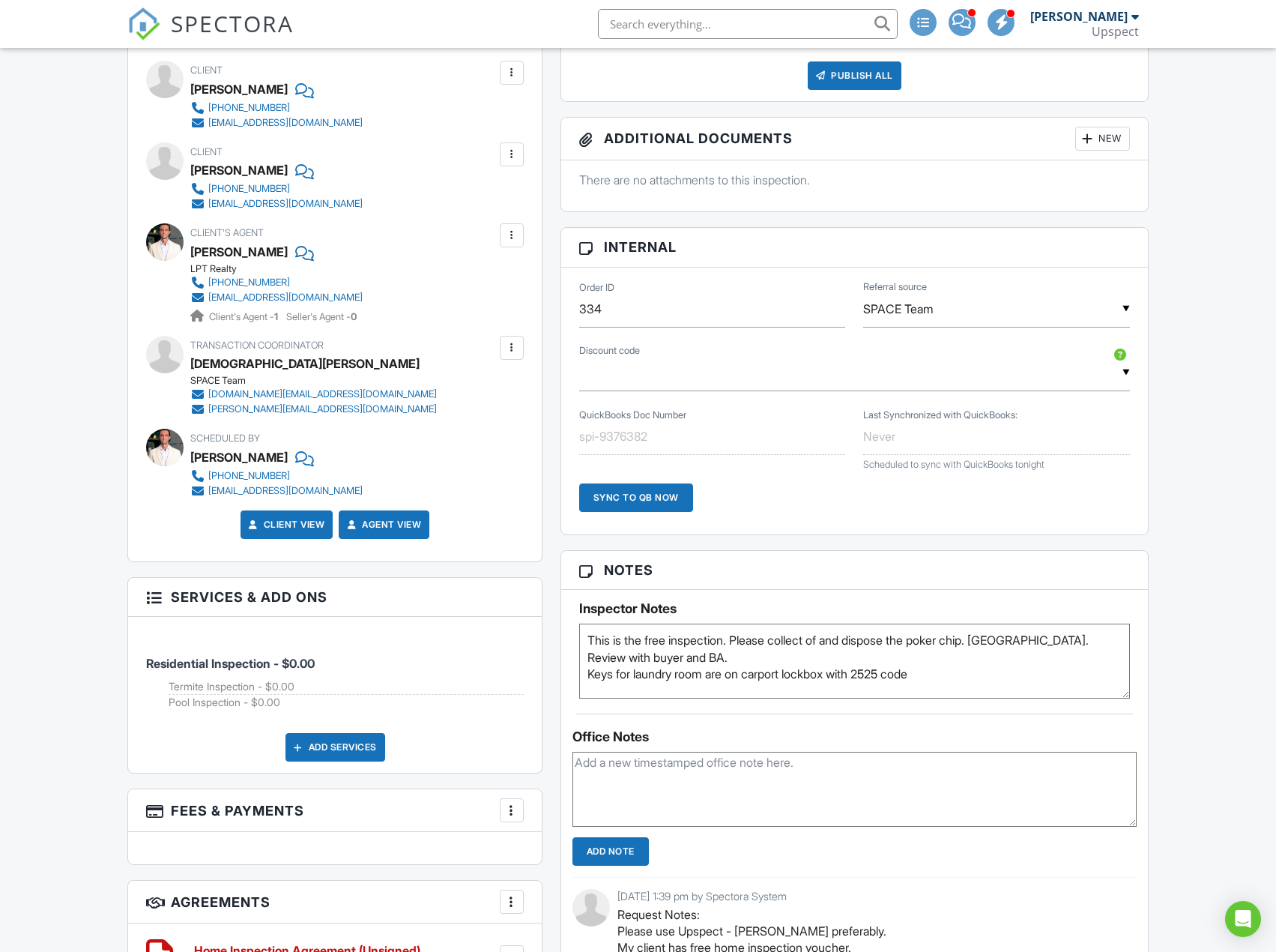
scroll to position [750, 0]
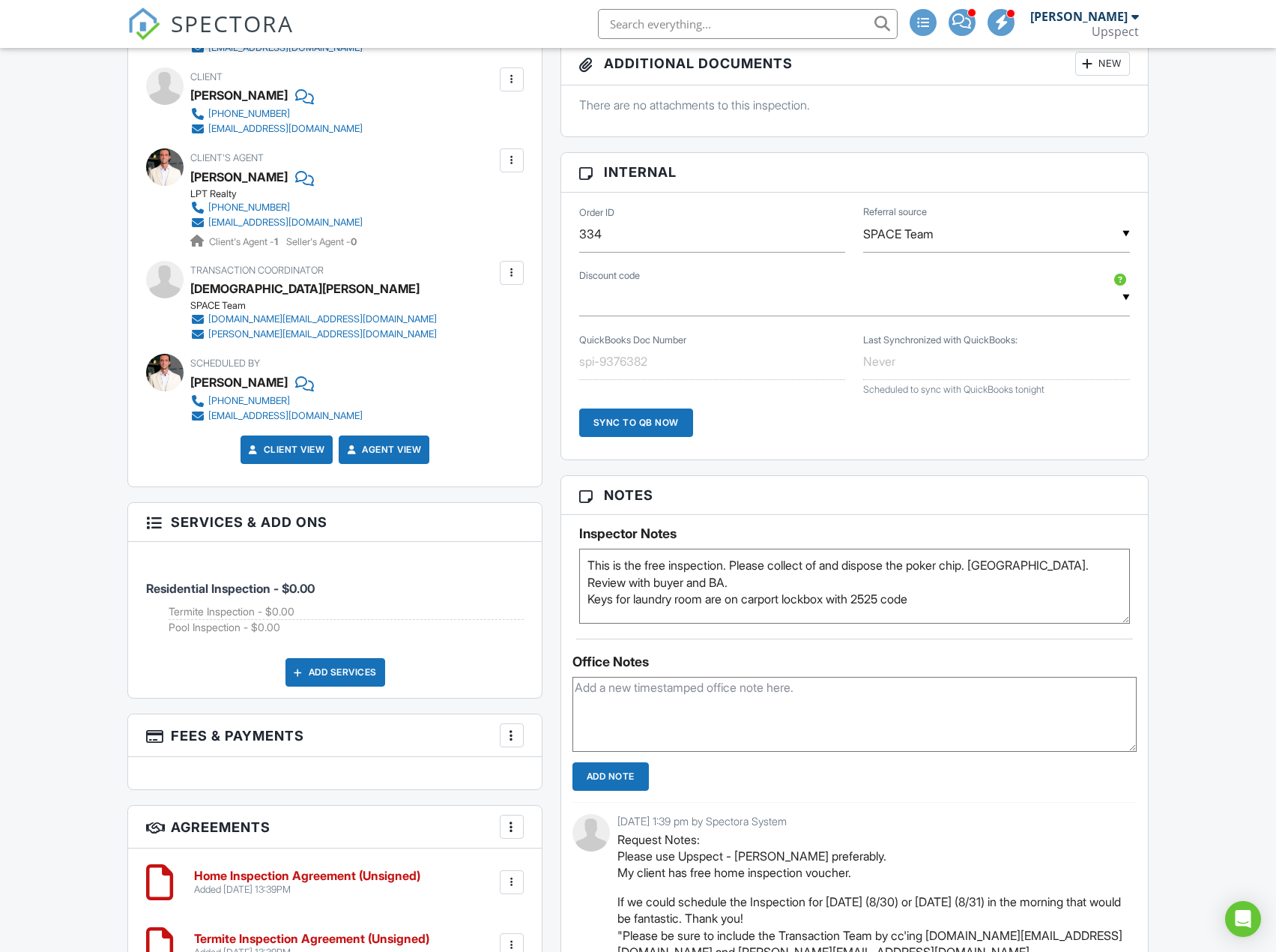
click at [1003, 586] on textarea "This is the free inspection. Please collect of and dispose the poker chip. Vaca…" at bounding box center [854, 586] width 550 height 75
paste textarea "2139708"
click at [1029, 618] on textarea "This is the free inspection. Please collect of and dispose the poker chip. Vaca…" at bounding box center [854, 586] width 550 height 75
type textarea "This is the free inspection. Please collect of and dispose the poker chip. [GEO…"
click at [1083, 509] on h3 "Notes" at bounding box center [855, 495] width 587 height 39
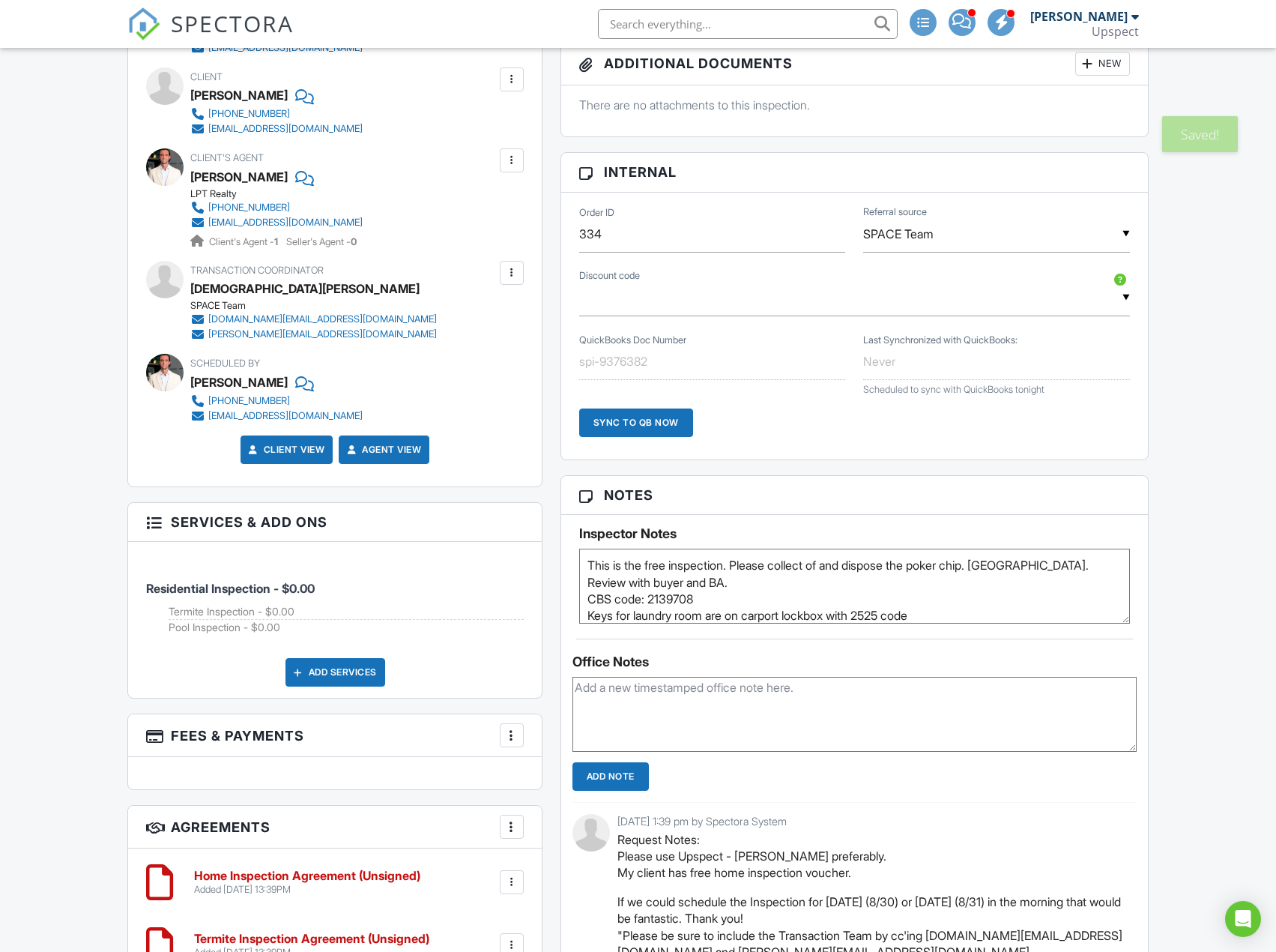
click at [1170, 470] on div "Dashboard Templates Contacts Metrics Automations Advanced Settings Support Cent…" at bounding box center [638, 616] width 1276 height 2635
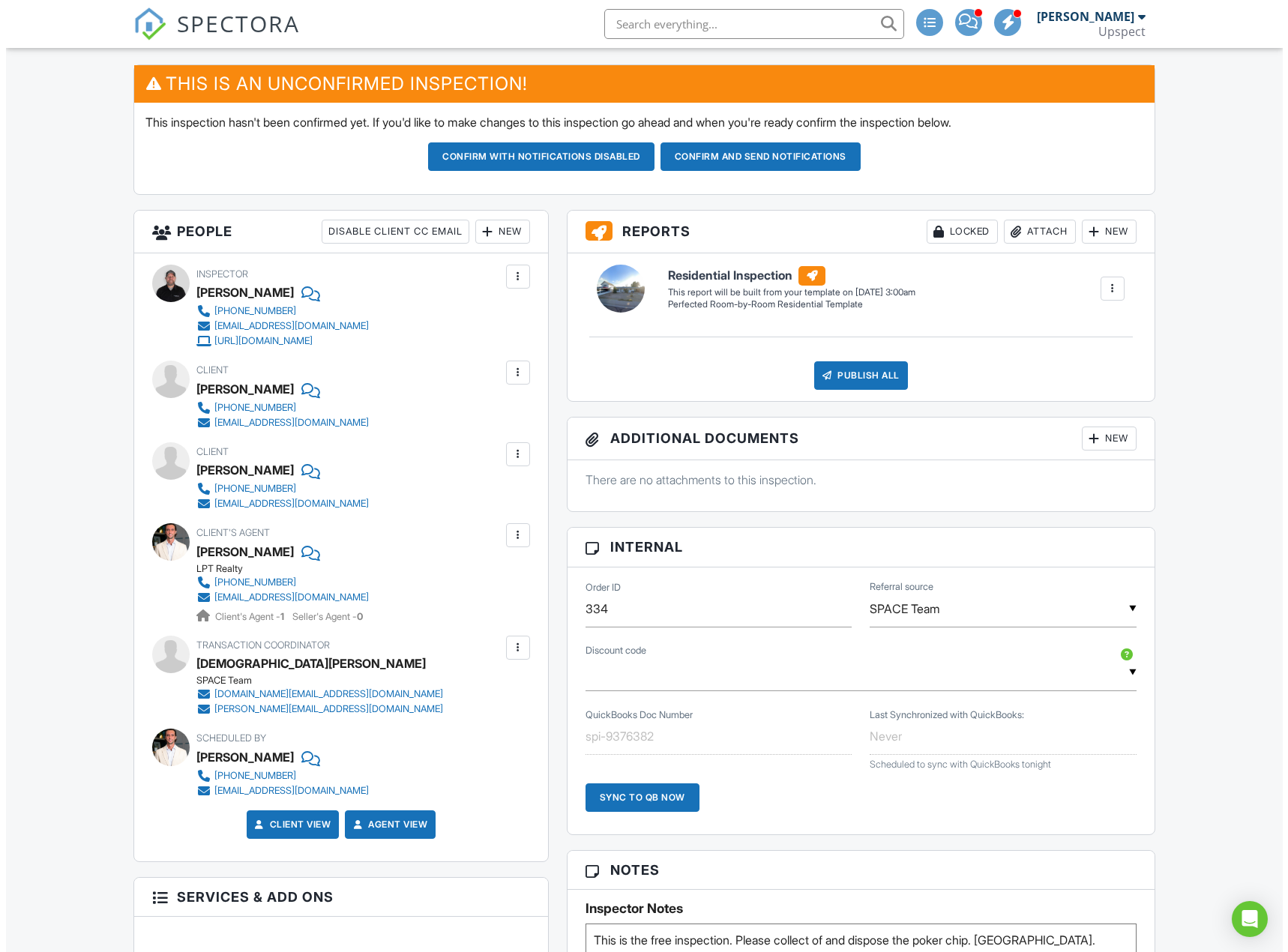
scroll to position [225, 0]
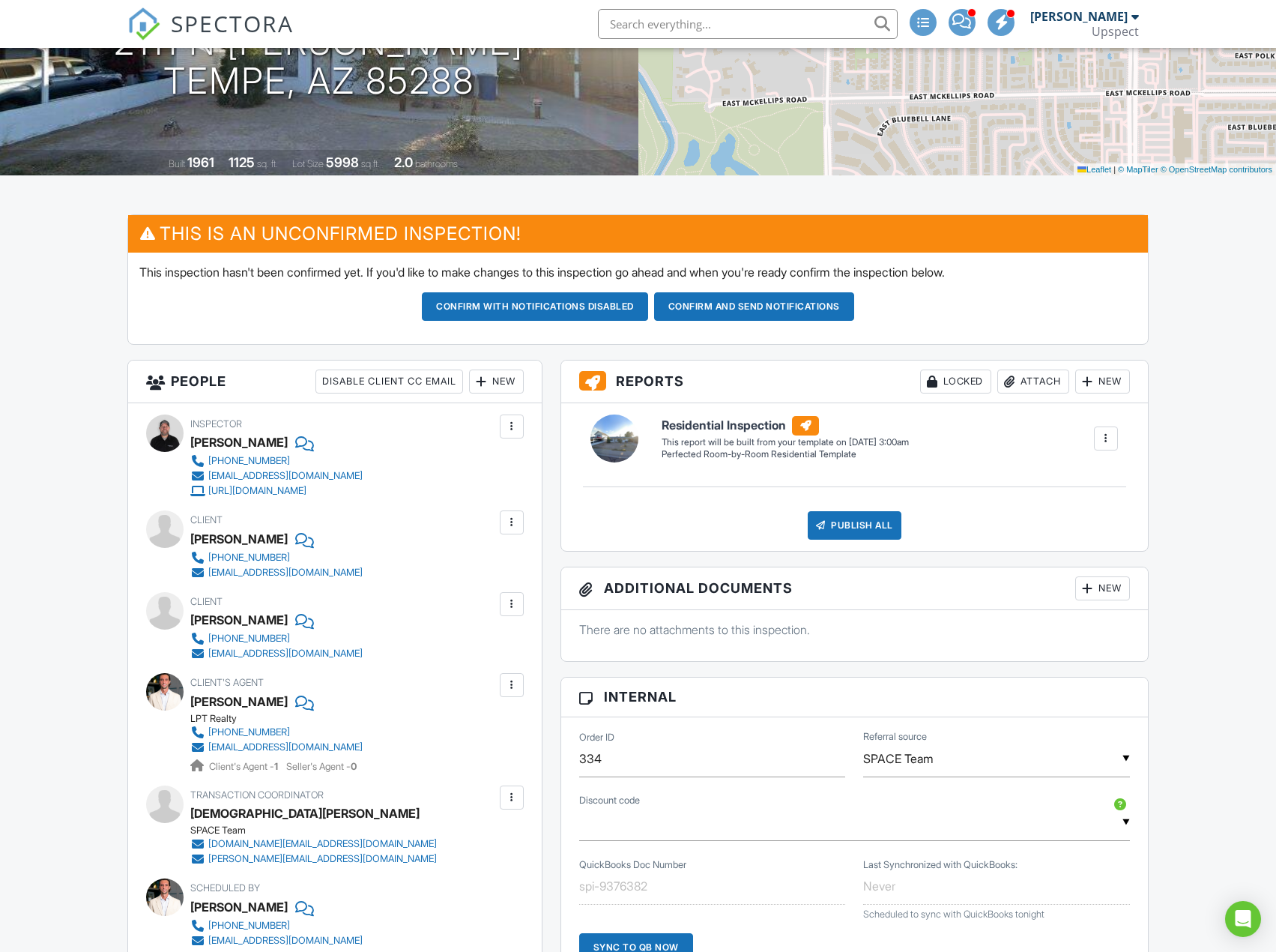
click at [492, 378] on div "New" at bounding box center [496, 381] width 55 height 24
click at [564, 537] on li "Listing Agent" at bounding box center [550, 539] width 148 height 37
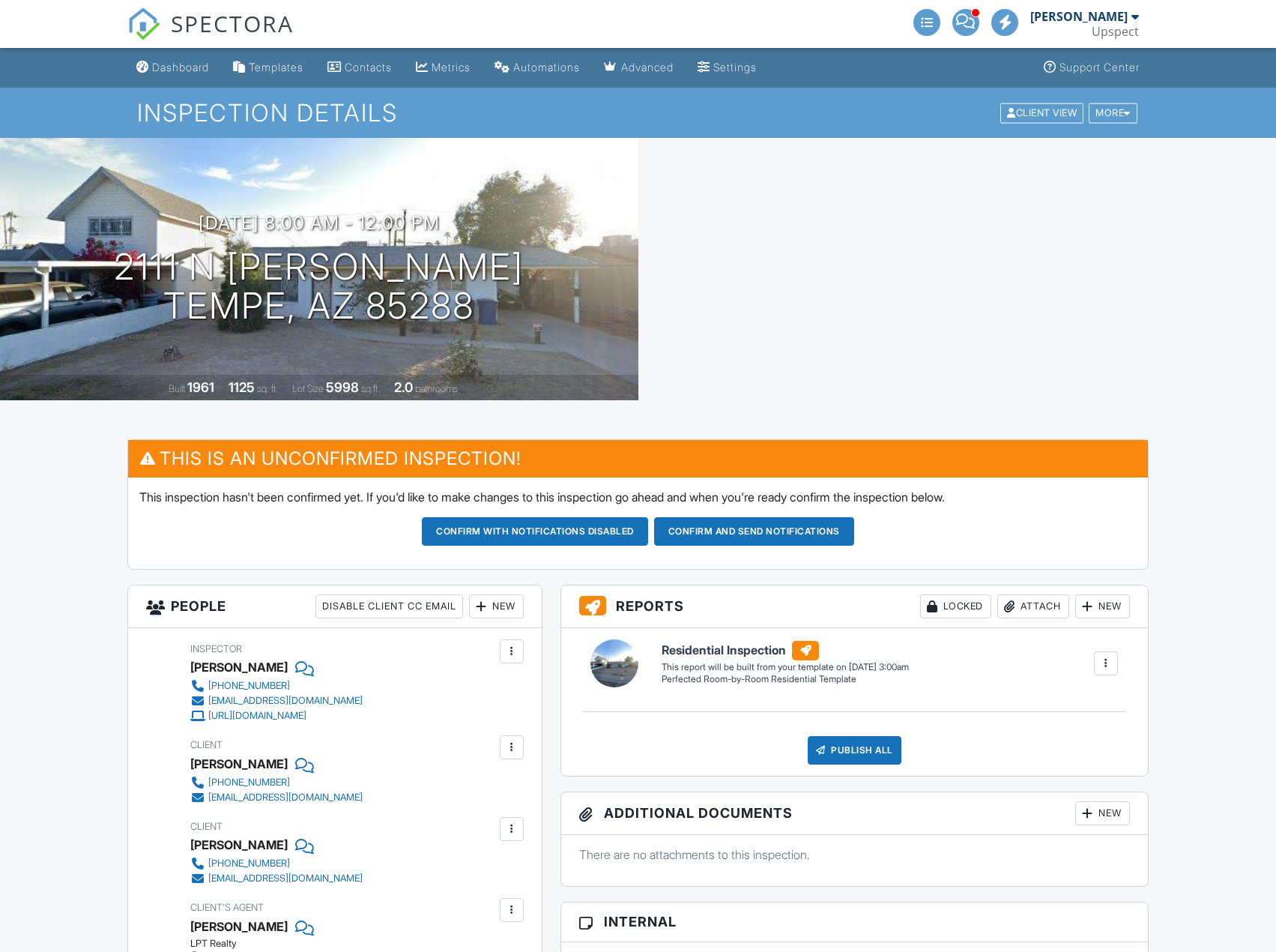
click at [398, 219] on h3 "08/30/2025 8:00 am - 12:00 pm" at bounding box center [319, 222] width 241 height 20
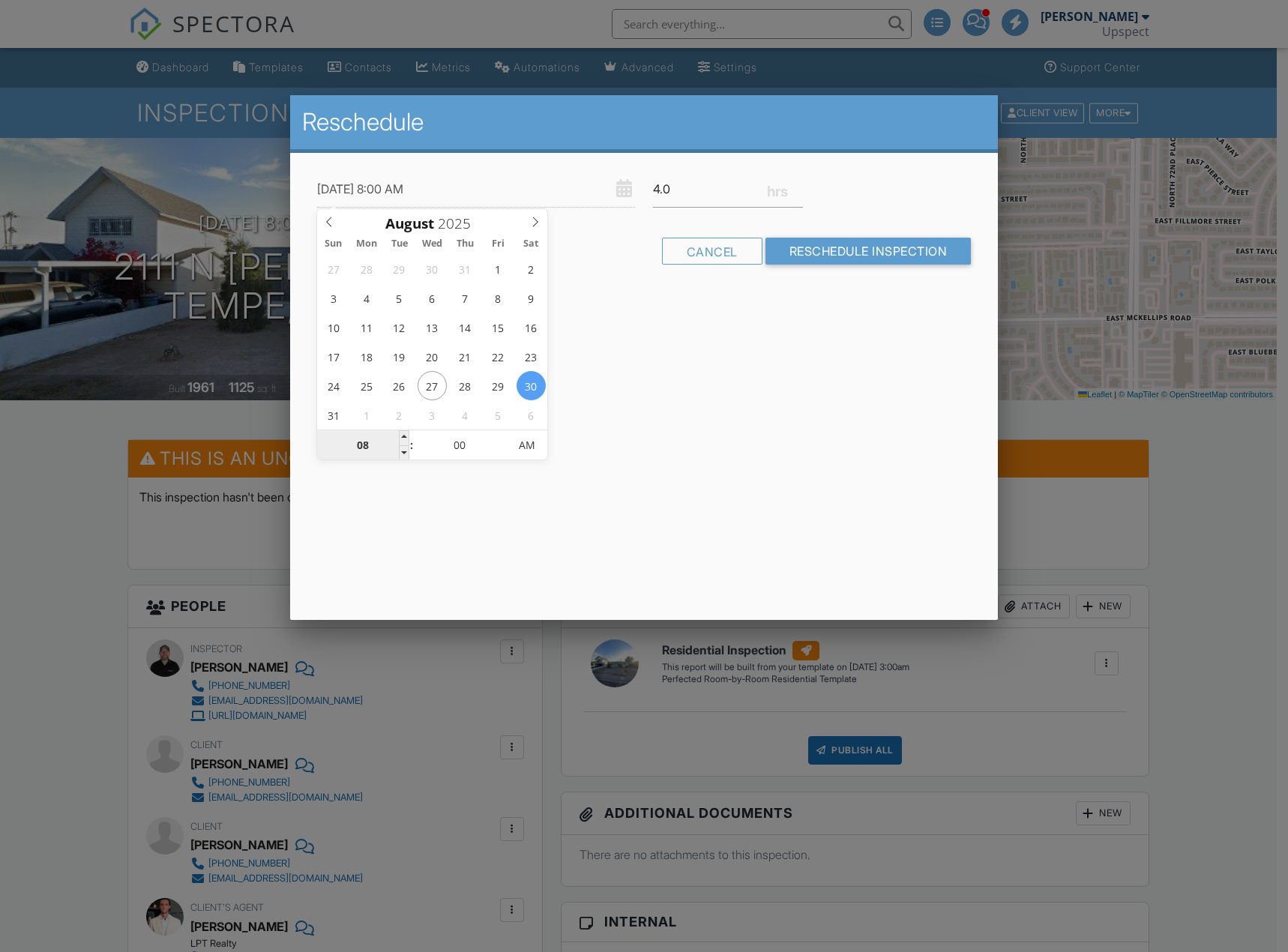
click at [356, 449] on input "08" at bounding box center [363, 446] width 92 height 30
type input "07"
type input "08/30/2025 7:00 AM"
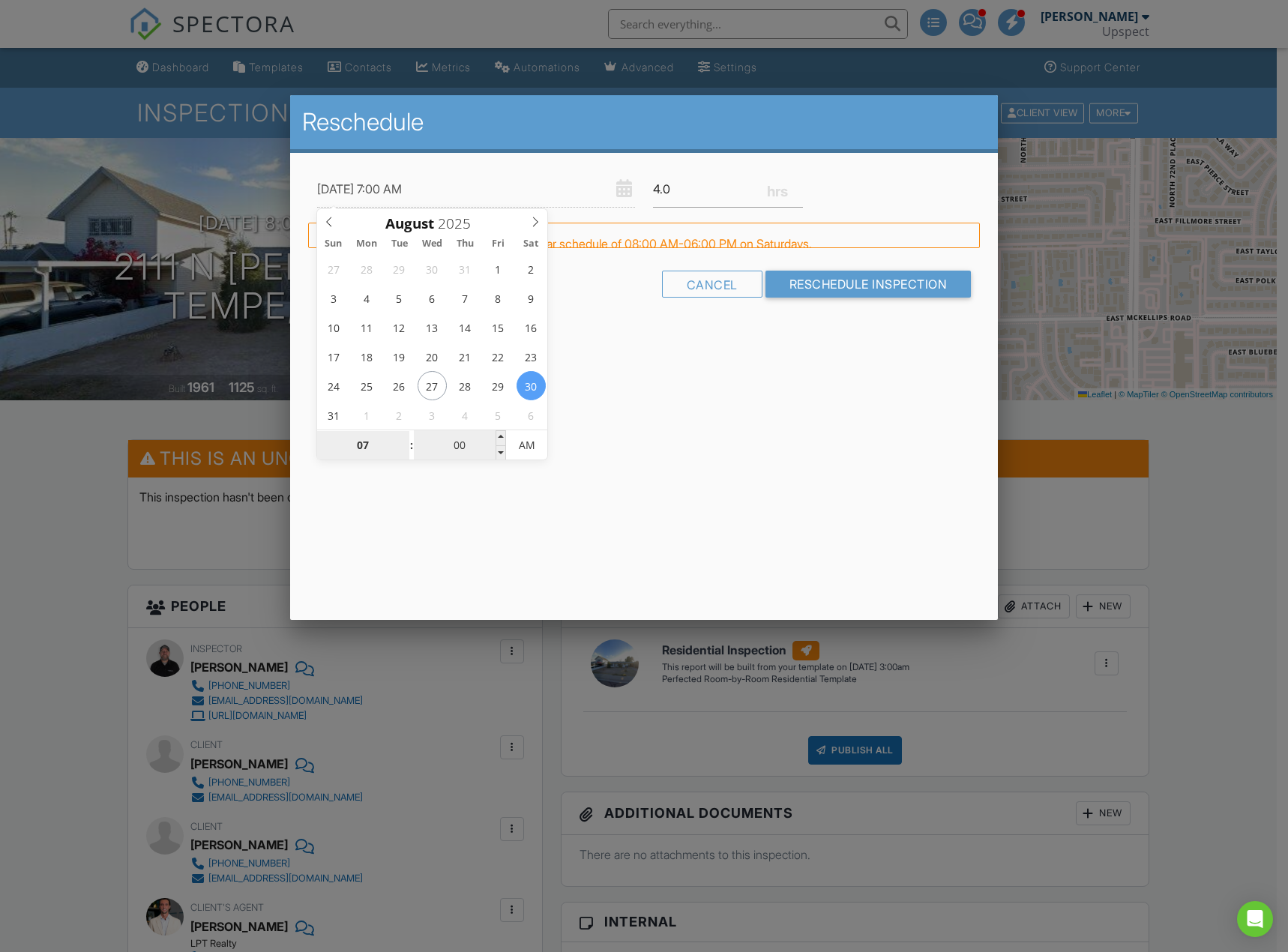
type input "07"
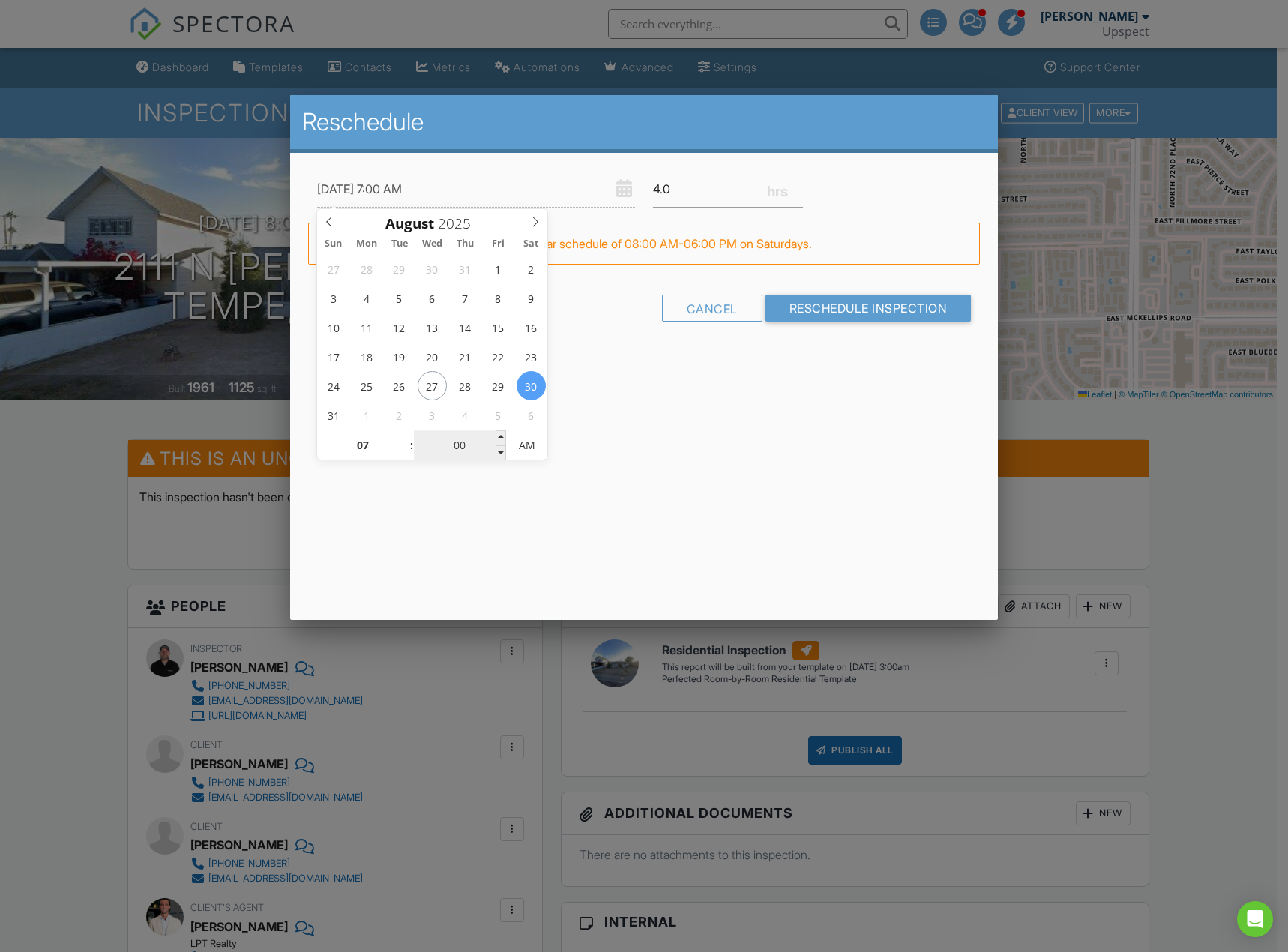
type input "03"
type input "08/30/2025 7:03 AM"
type input "30"
type input "[DATE] 7:30 AM"
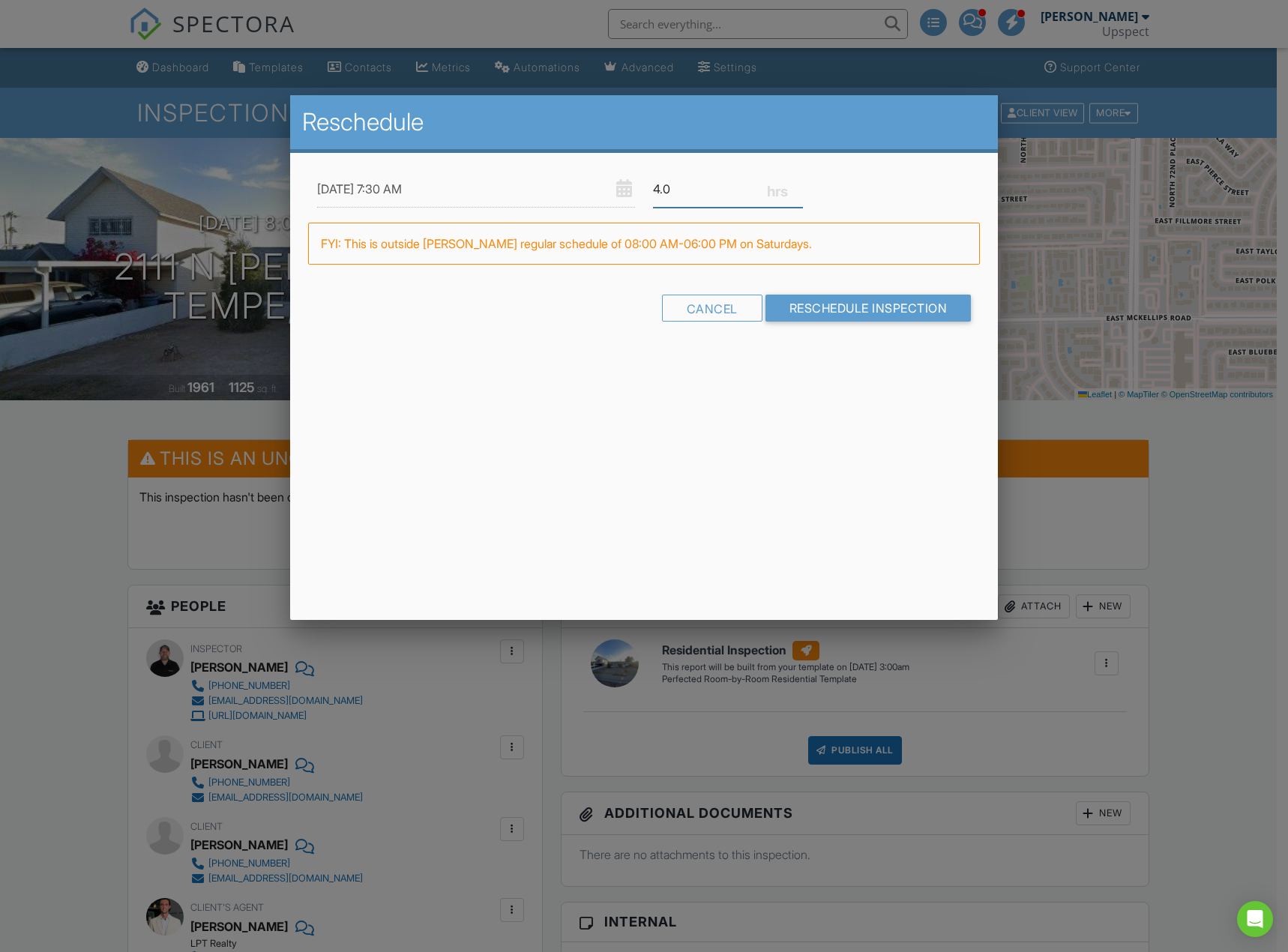
drag, startPoint x: 670, startPoint y: 200, endPoint x: 713, endPoint y: 192, distance: 43.7
click at [670, 200] on input "4.0" at bounding box center [729, 189] width 150 height 37
click at [793, 192] on input "3.75" at bounding box center [729, 189] width 150 height 37
click at [793, 192] on input "3.5" at bounding box center [729, 189] width 150 height 37
click at [793, 192] on input "3.25" at bounding box center [729, 189] width 150 height 37
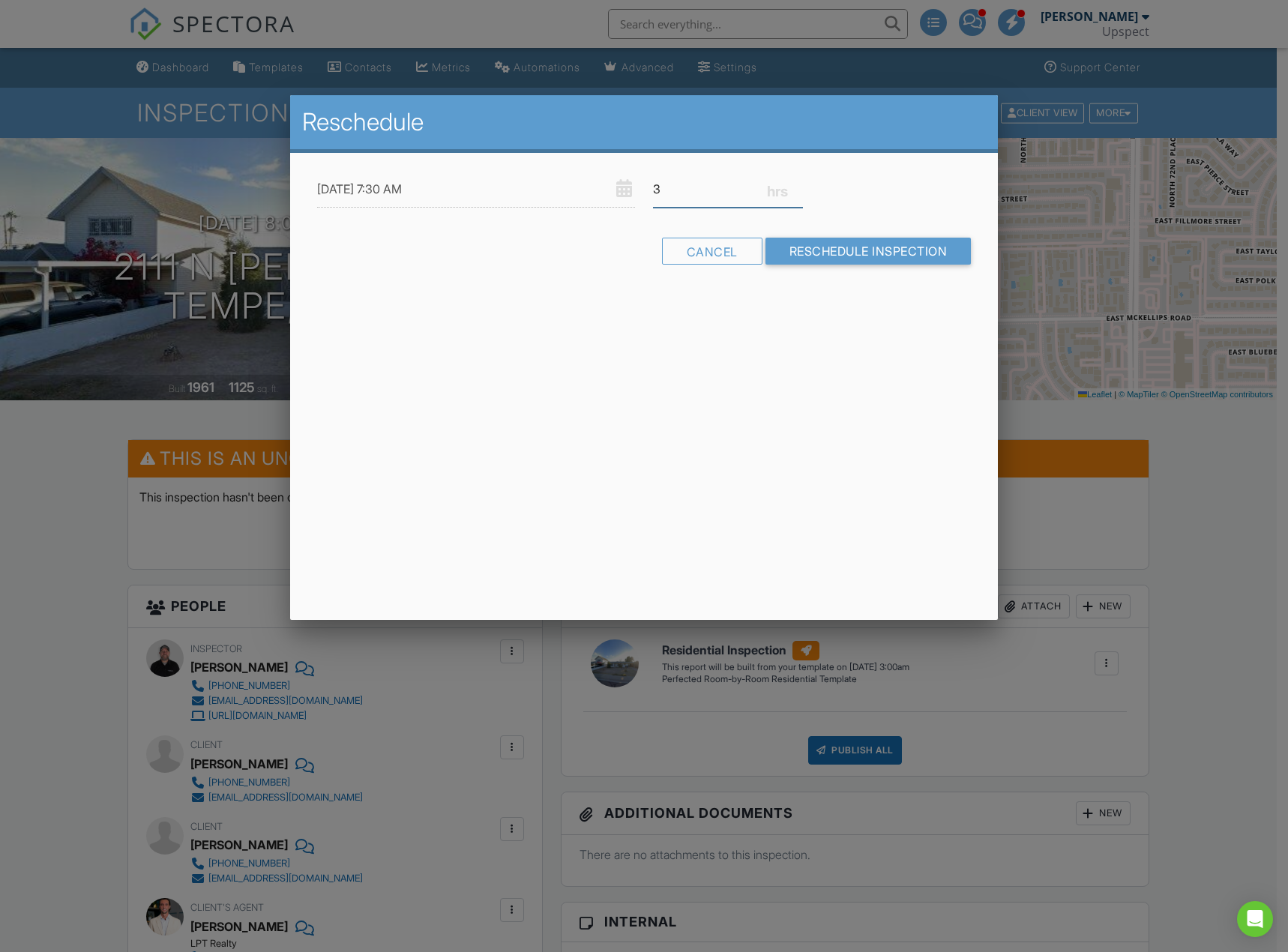
click at [797, 194] on input "3" at bounding box center [729, 189] width 150 height 37
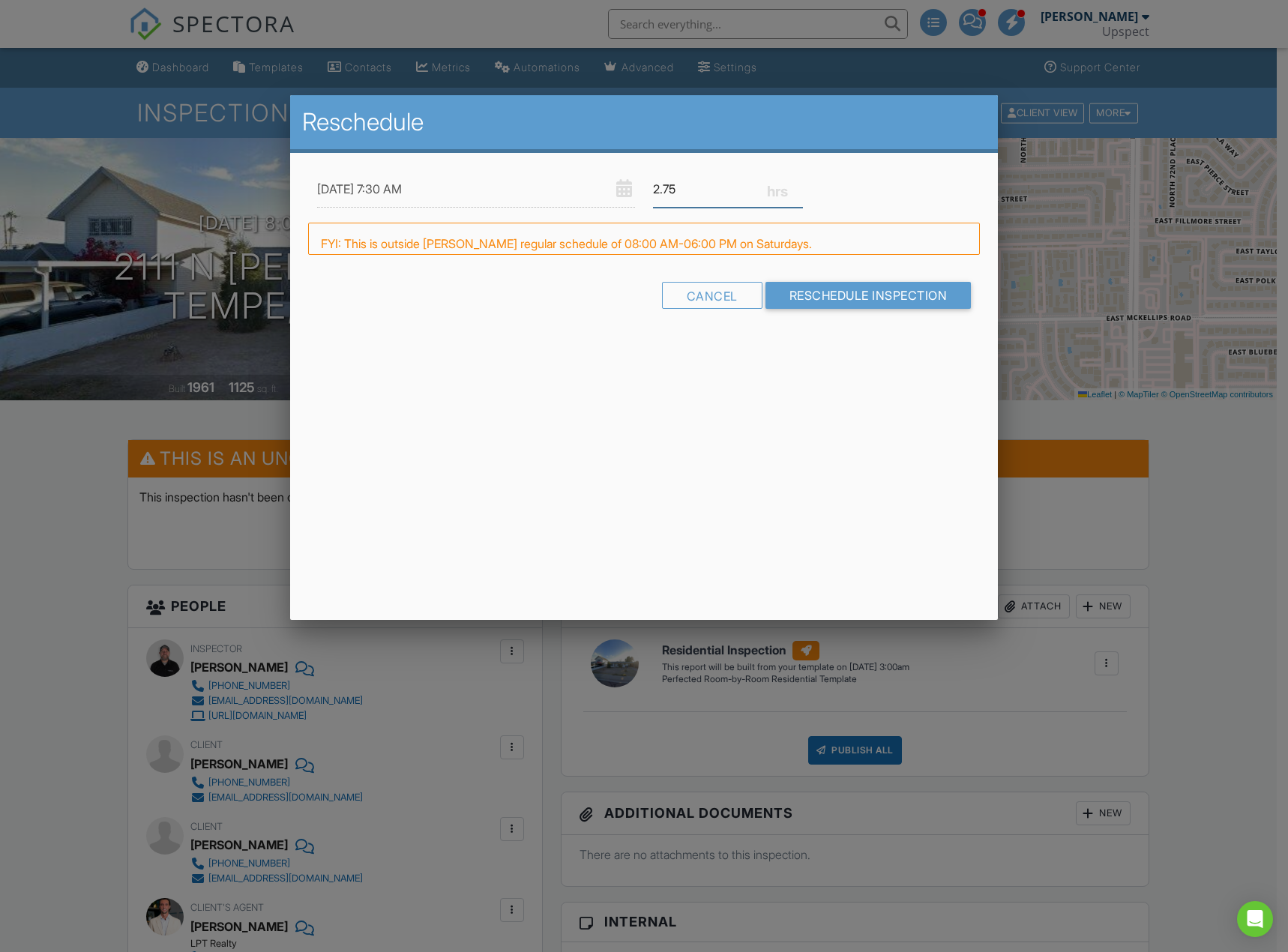
click at [797, 194] on input "2.75" at bounding box center [729, 189] width 150 height 37
click at [797, 194] on input "2.5" at bounding box center [729, 189] width 150 height 37
click at [800, 179] on input "2.5" at bounding box center [729, 189] width 150 height 37
click at [797, 184] on input "2.75" at bounding box center [729, 189] width 150 height 37
click at [797, 184] on input "3" at bounding box center [729, 189] width 150 height 37
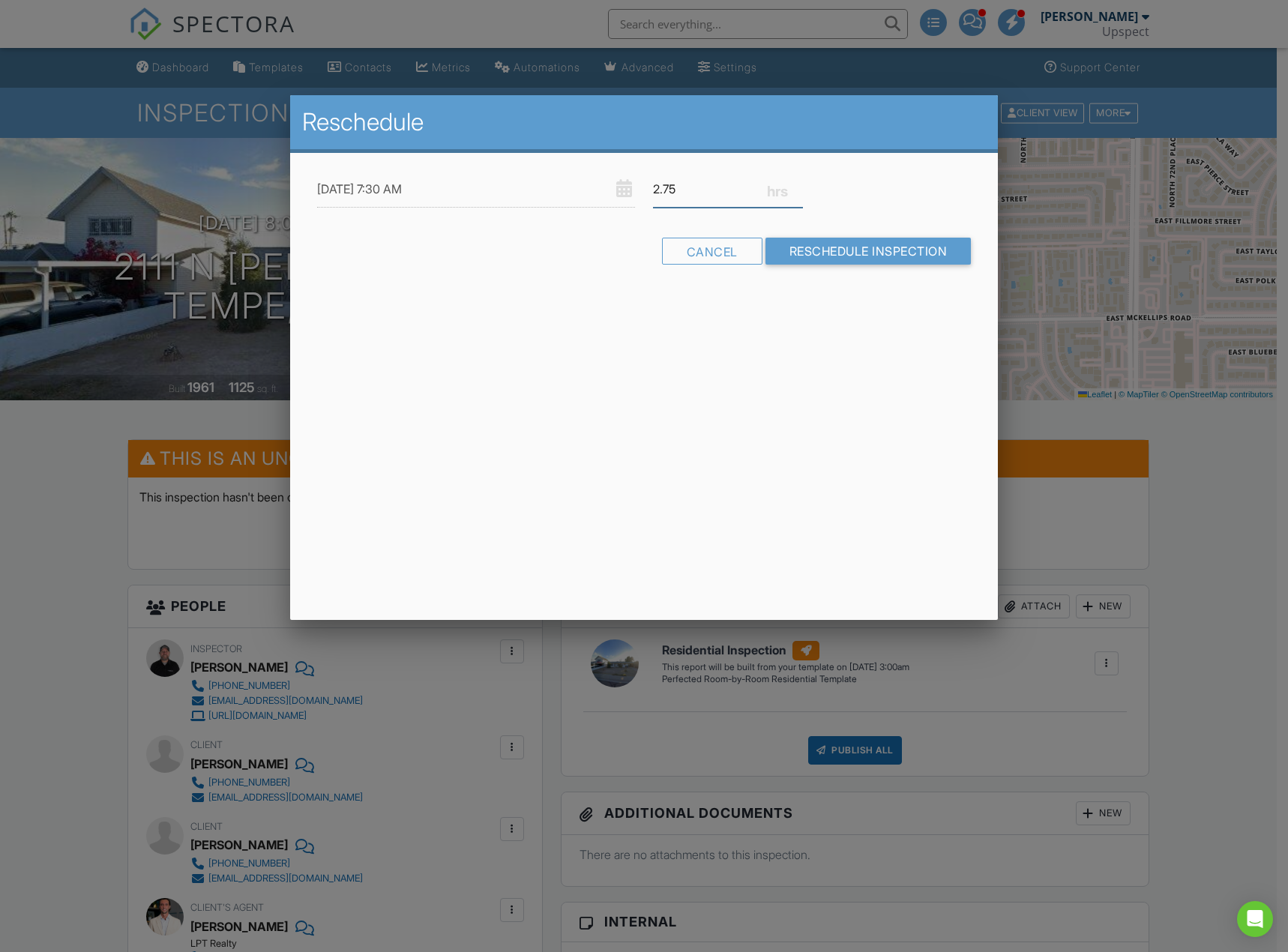
click at [798, 195] on input "2.75" at bounding box center [729, 189] width 150 height 37
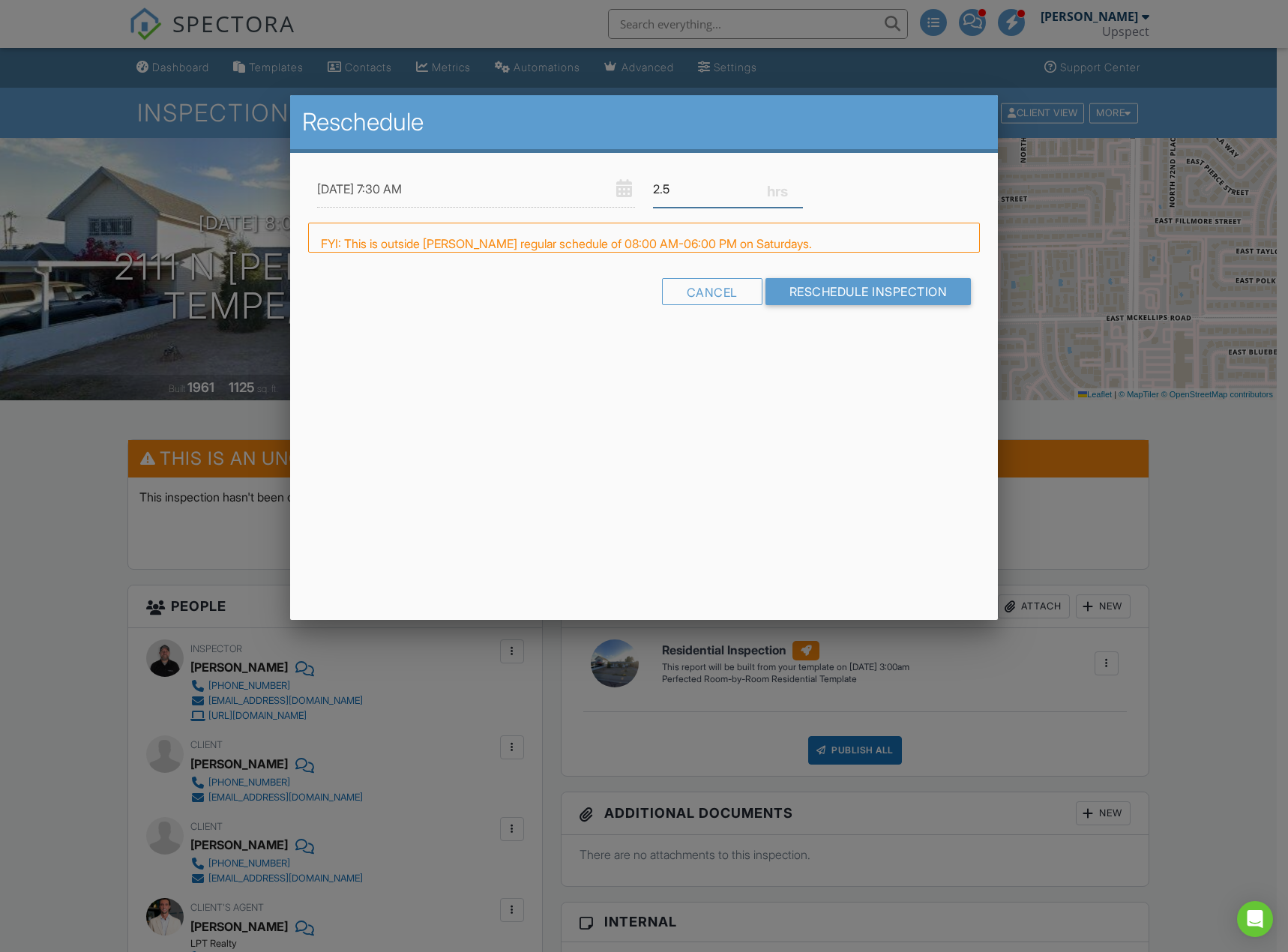
click at [798, 195] on input "2.5" at bounding box center [729, 189] width 150 height 37
click at [798, 195] on input "2.25" at bounding box center [729, 189] width 150 height 37
click at [798, 195] on input "2" at bounding box center [729, 189] width 150 height 37
click at [800, 186] on input "2.25" at bounding box center [729, 189] width 150 height 37
click at [800, 186] on input "2.5" at bounding box center [729, 189] width 150 height 37
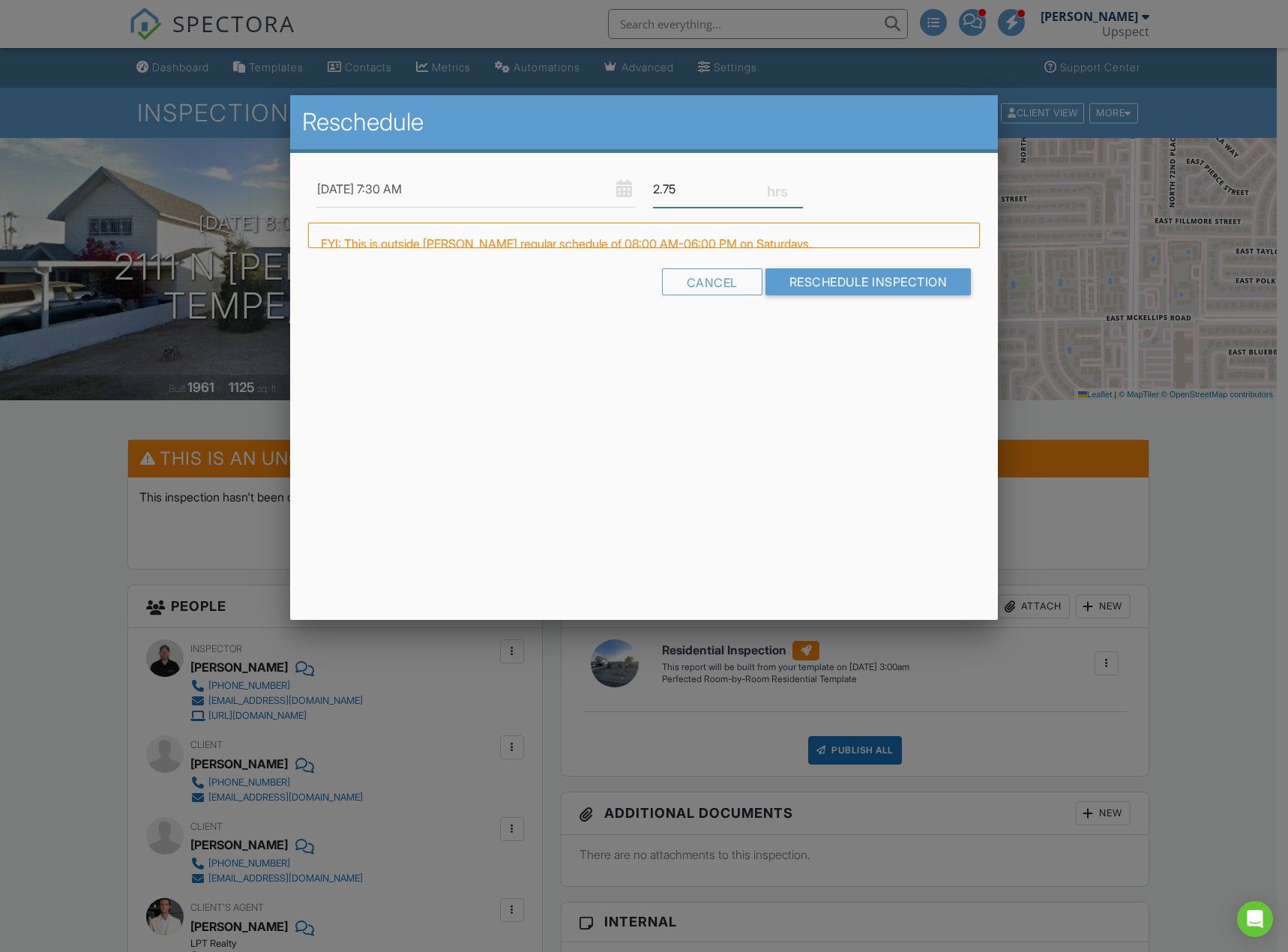
click at [800, 186] on input "2.75" at bounding box center [729, 189] width 150 height 37
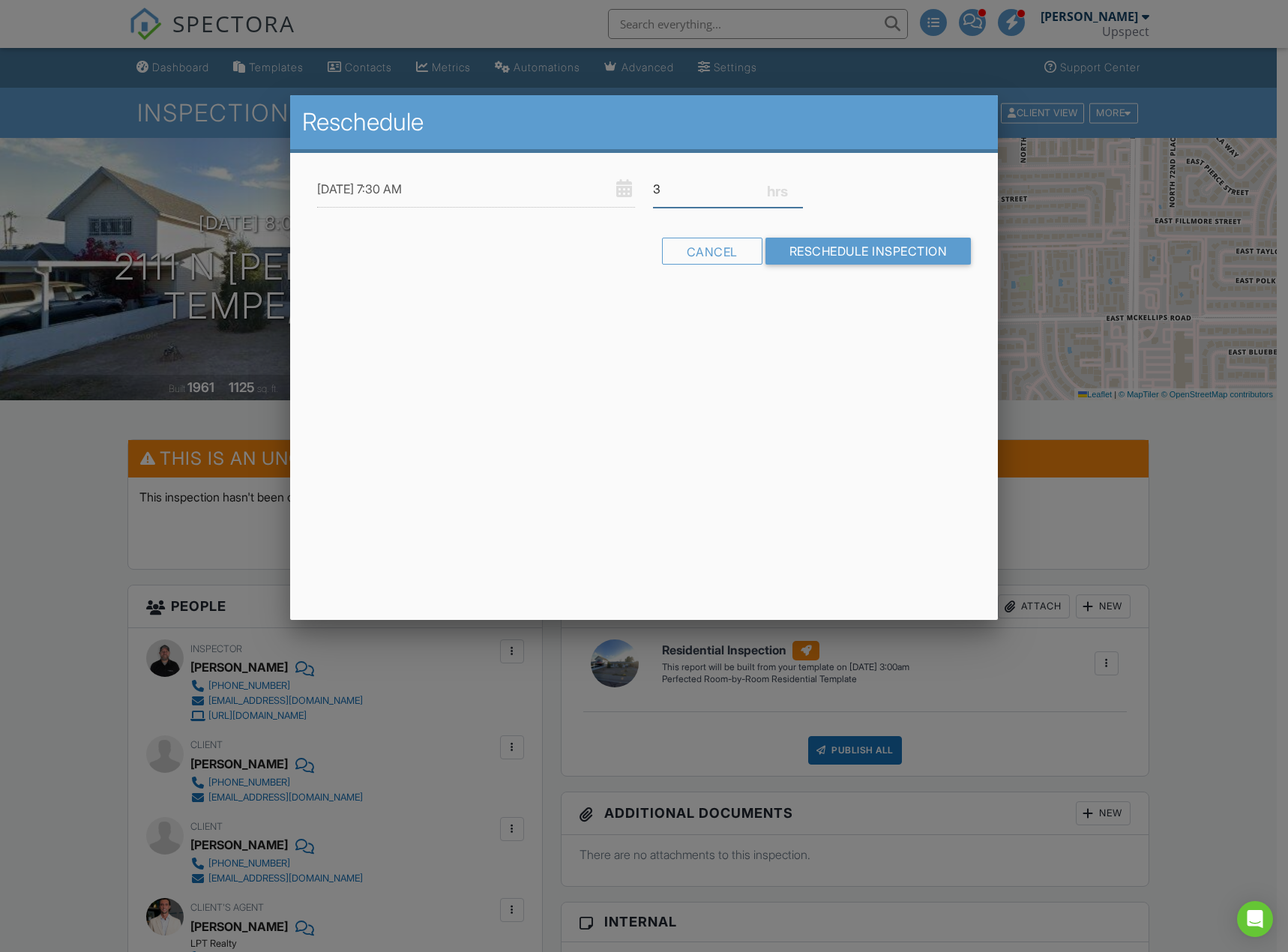
click at [800, 186] on input "3" at bounding box center [729, 189] width 150 height 37
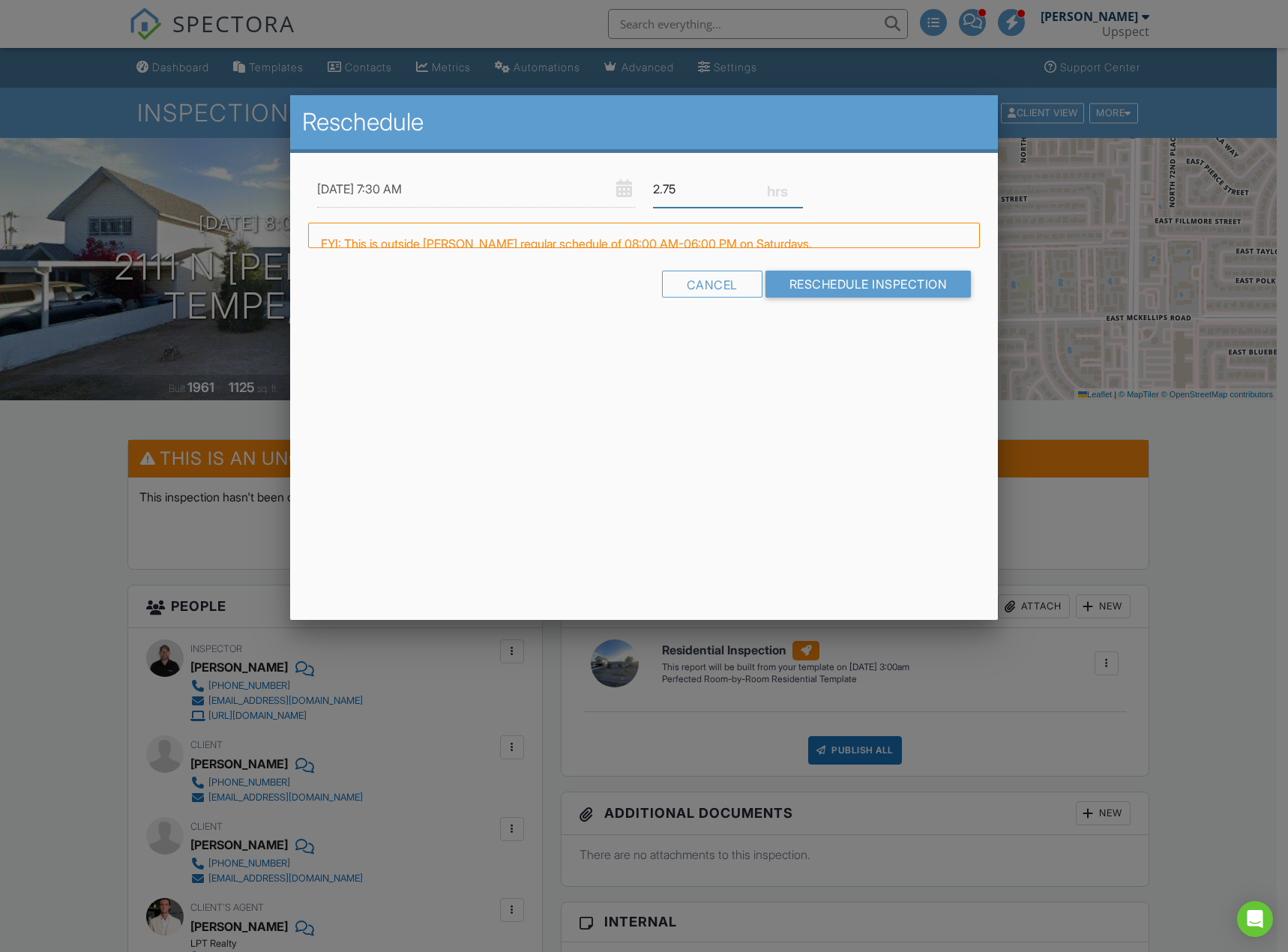
click at [798, 191] on input "2.75" at bounding box center [729, 189] width 150 height 37
type input "3"
click at [797, 182] on input "3" at bounding box center [729, 189] width 150 height 37
click at [866, 167] on div "08/30/2025 7:30 AM 3 Warning: this date/time is in the past. FYI: This is outsi…" at bounding box center [644, 247] width 708 height 188
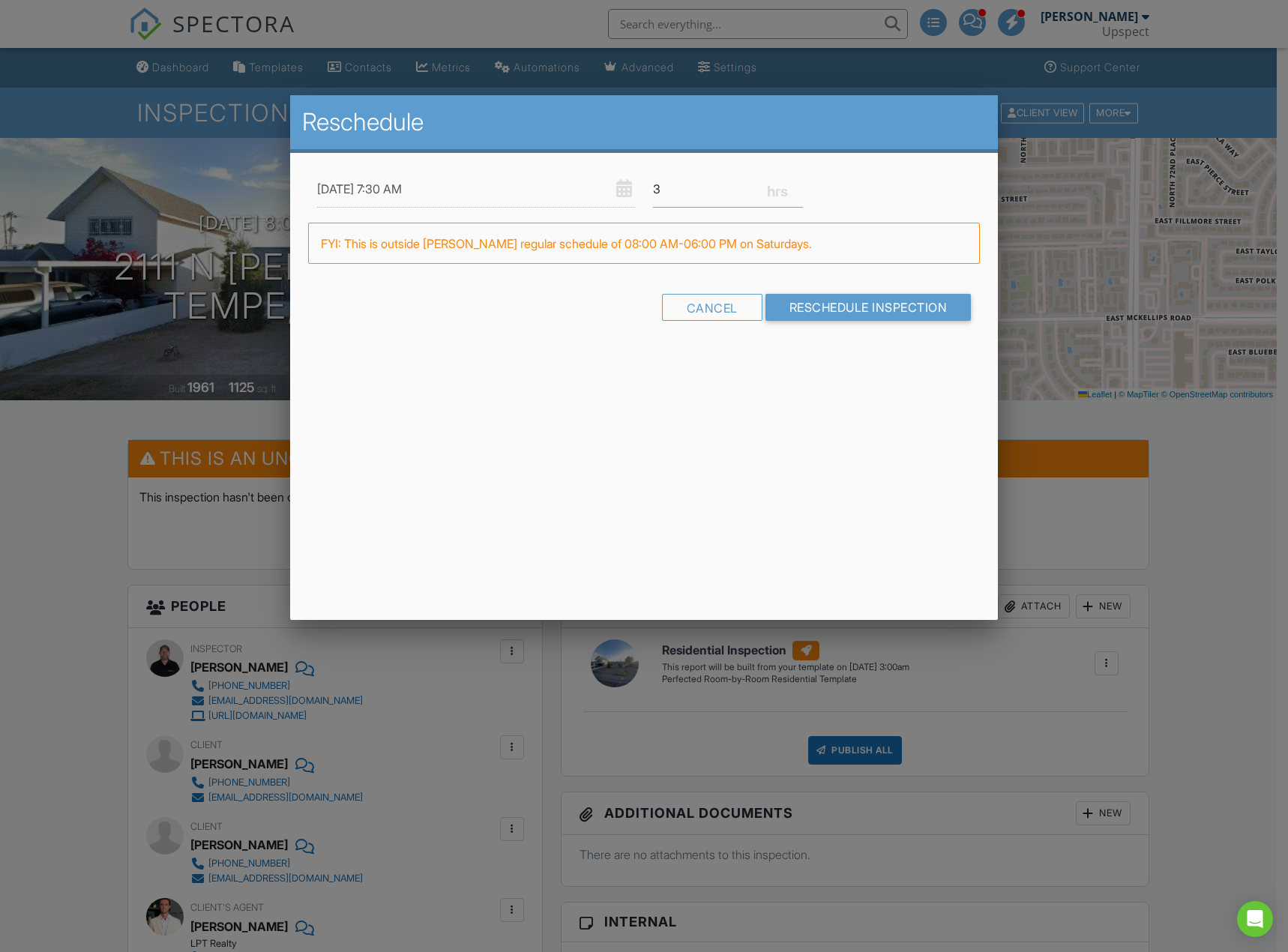
click at [906, 128] on h2 "Reschedule" at bounding box center [645, 122] width 685 height 30
click at [946, 300] on input "Reschedule Inspection" at bounding box center [869, 307] width 207 height 27
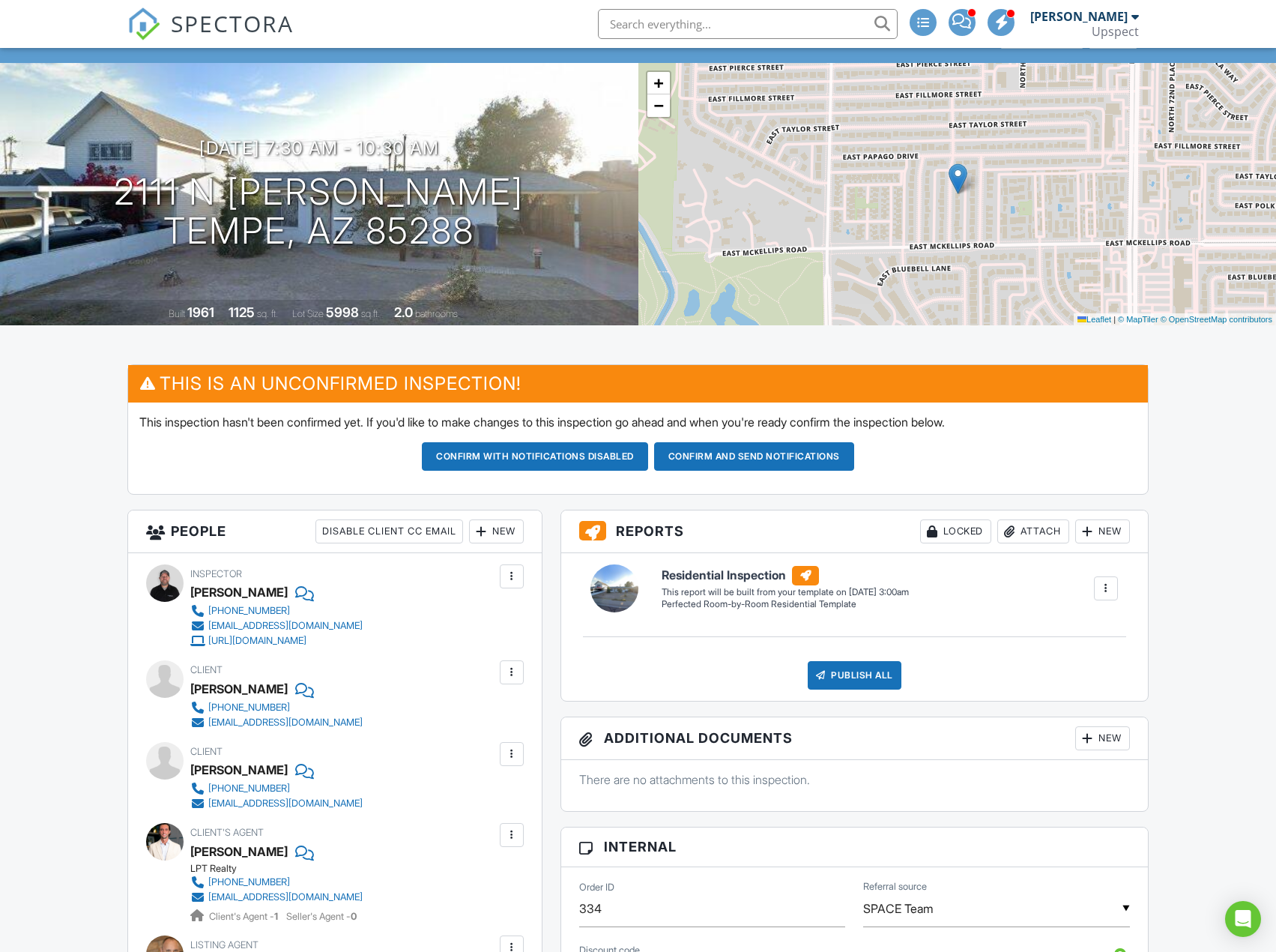
scroll to position [150, 0]
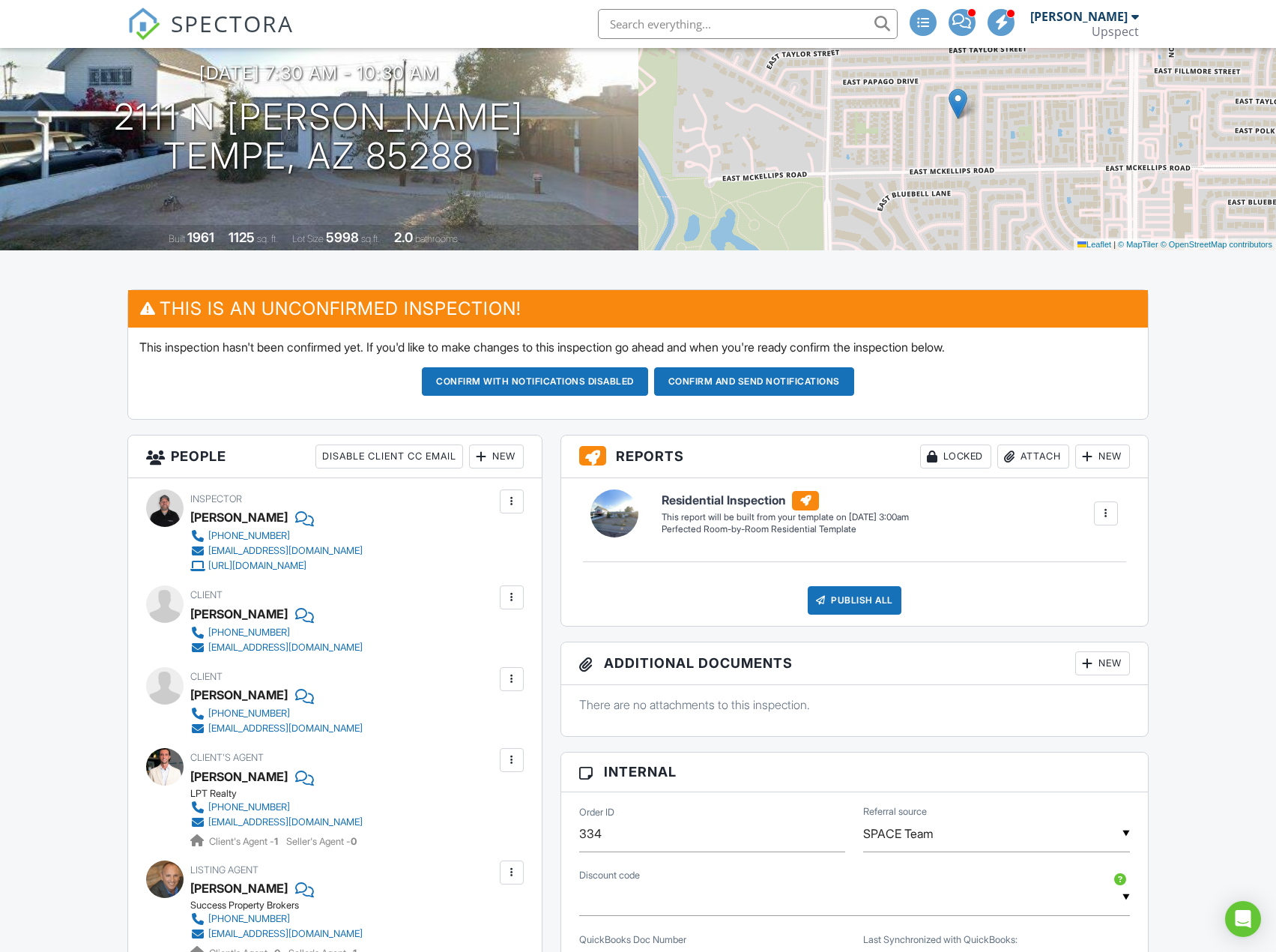
click at [648, 379] on button "Confirm and send notifications" at bounding box center [535, 381] width 226 height 29
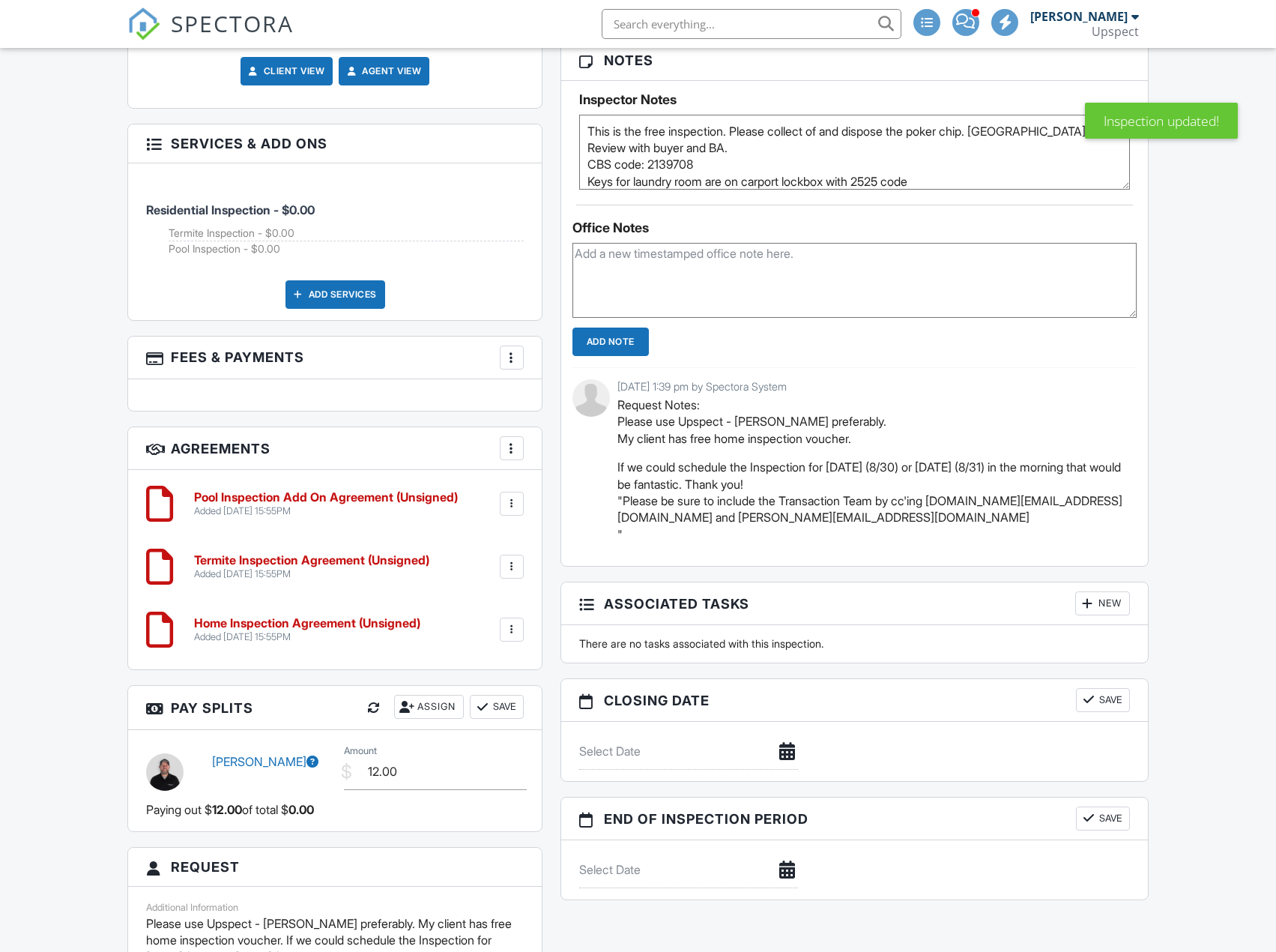
scroll to position [1424, 0]
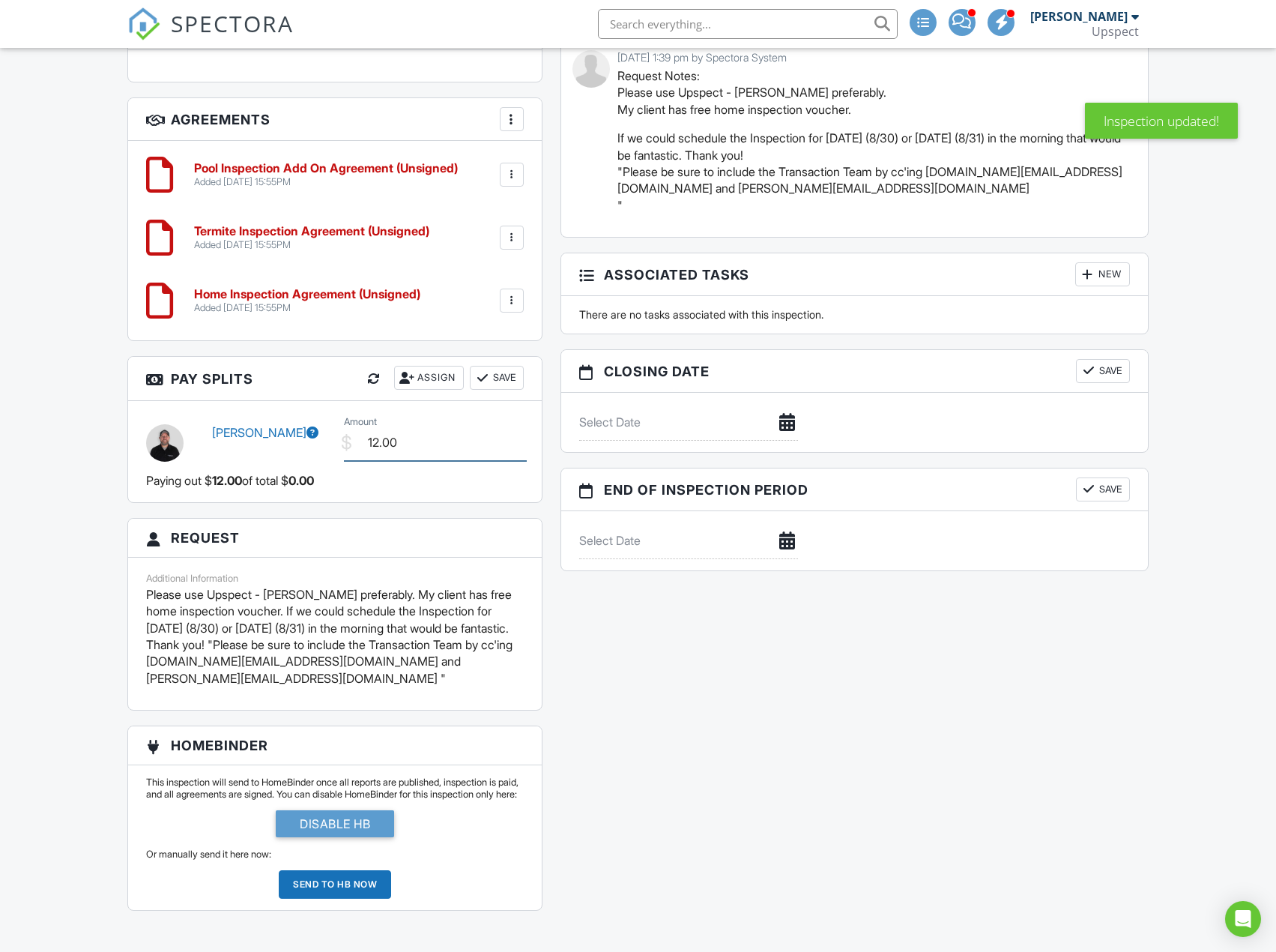
drag, startPoint x: 379, startPoint y: 444, endPoint x: 347, endPoint y: 449, distance: 32.4
click at [347, 449] on div "$ Amount 12.00" at bounding box center [434, 442] width 198 height 37
click at [510, 366] on button "Save" at bounding box center [497, 378] width 54 height 24
drag, startPoint x: 390, startPoint y: 446, endPoint x: 335, endPoint y: 449, distance: 55.1
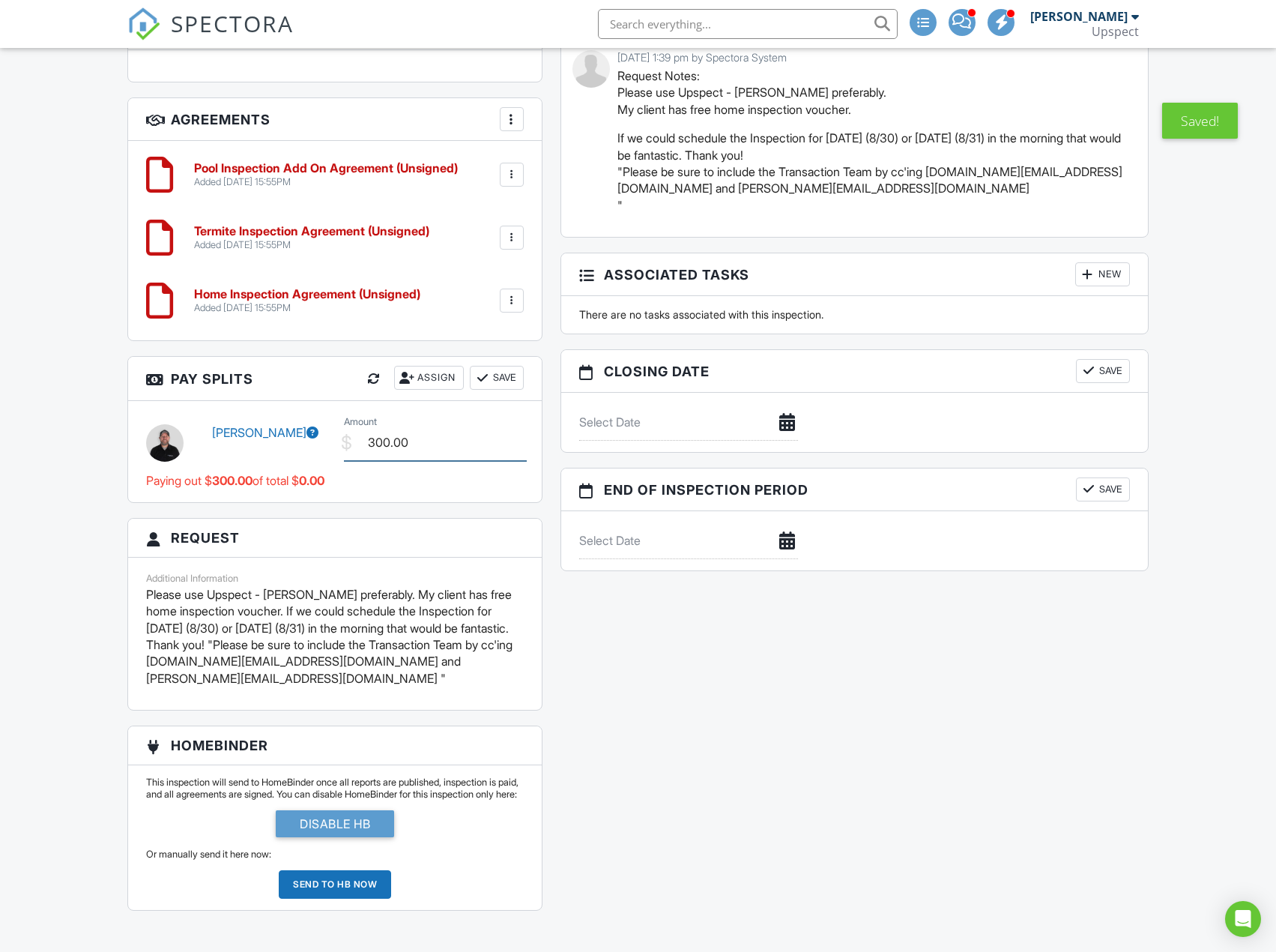
click at [335, 449] on div "$ Amount 300.00" at bounding box center [434, 442] width 198 height 37
type input "300.00"
click at [510, 374] on button "Save" at bounding box center [497, 378] width 54 height 24
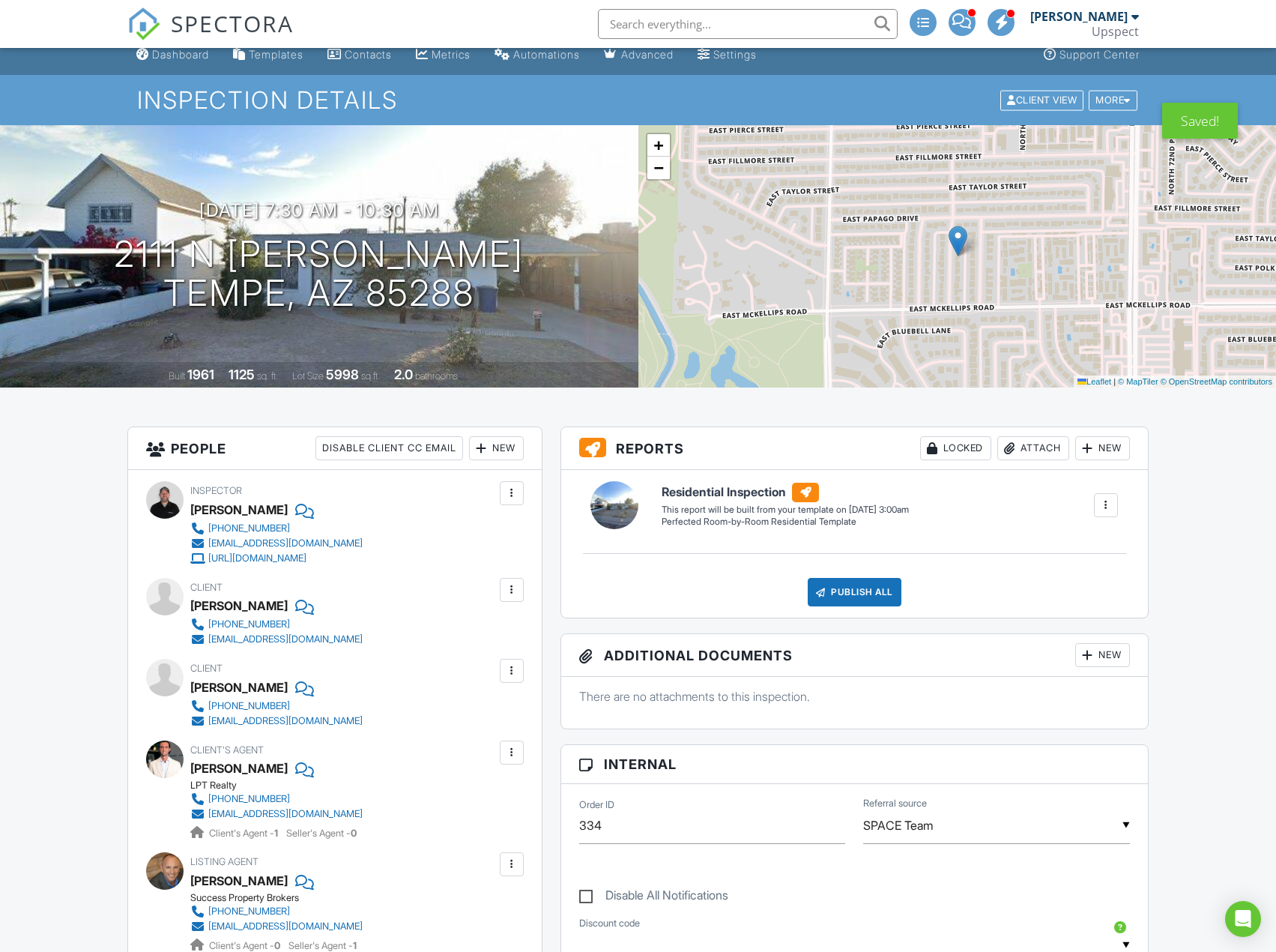
scroll to position [0, 0]
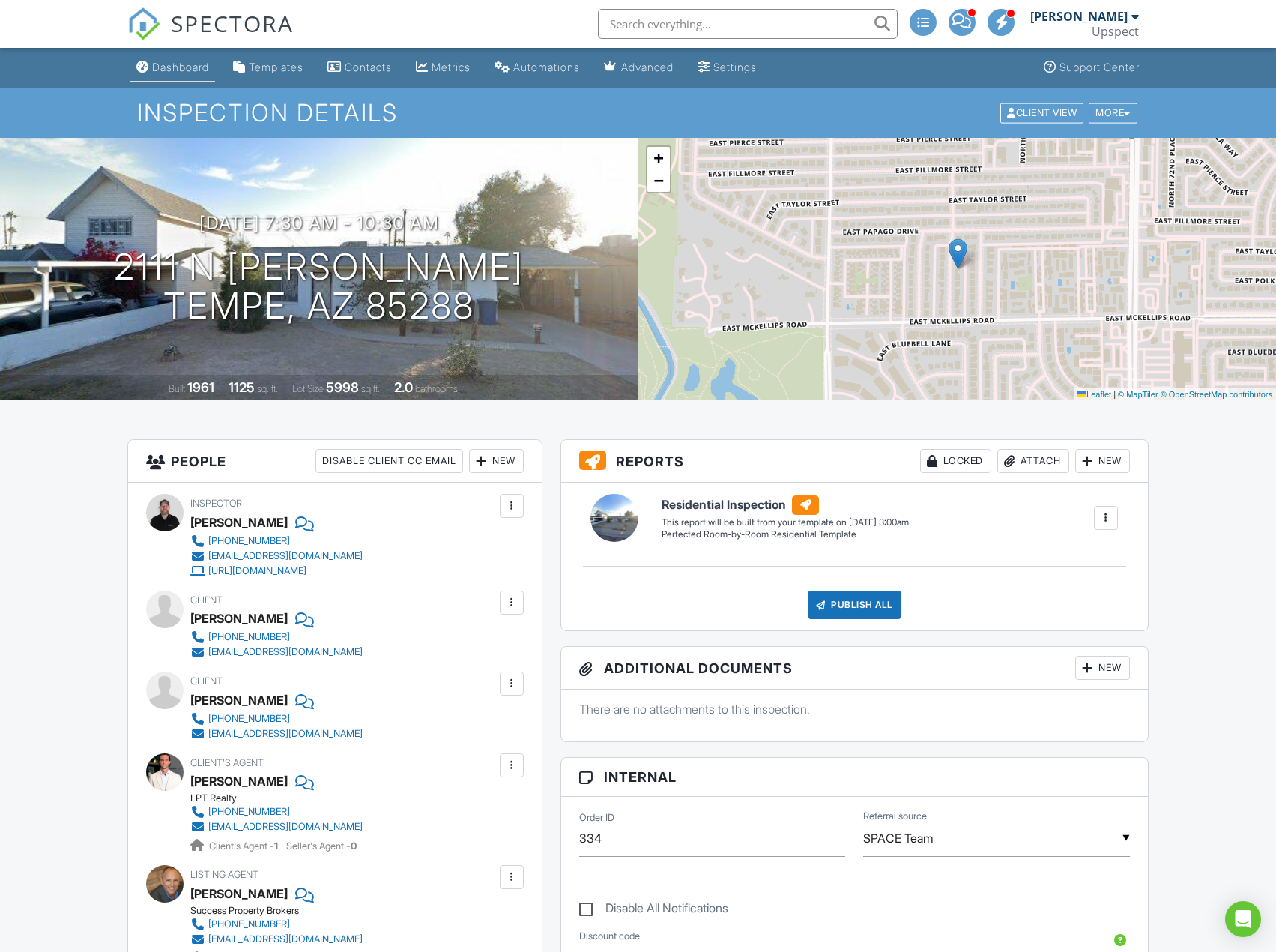
click at [183, 63] on div "Dashboard" at bounding box center [180, 67] width 57 height 13
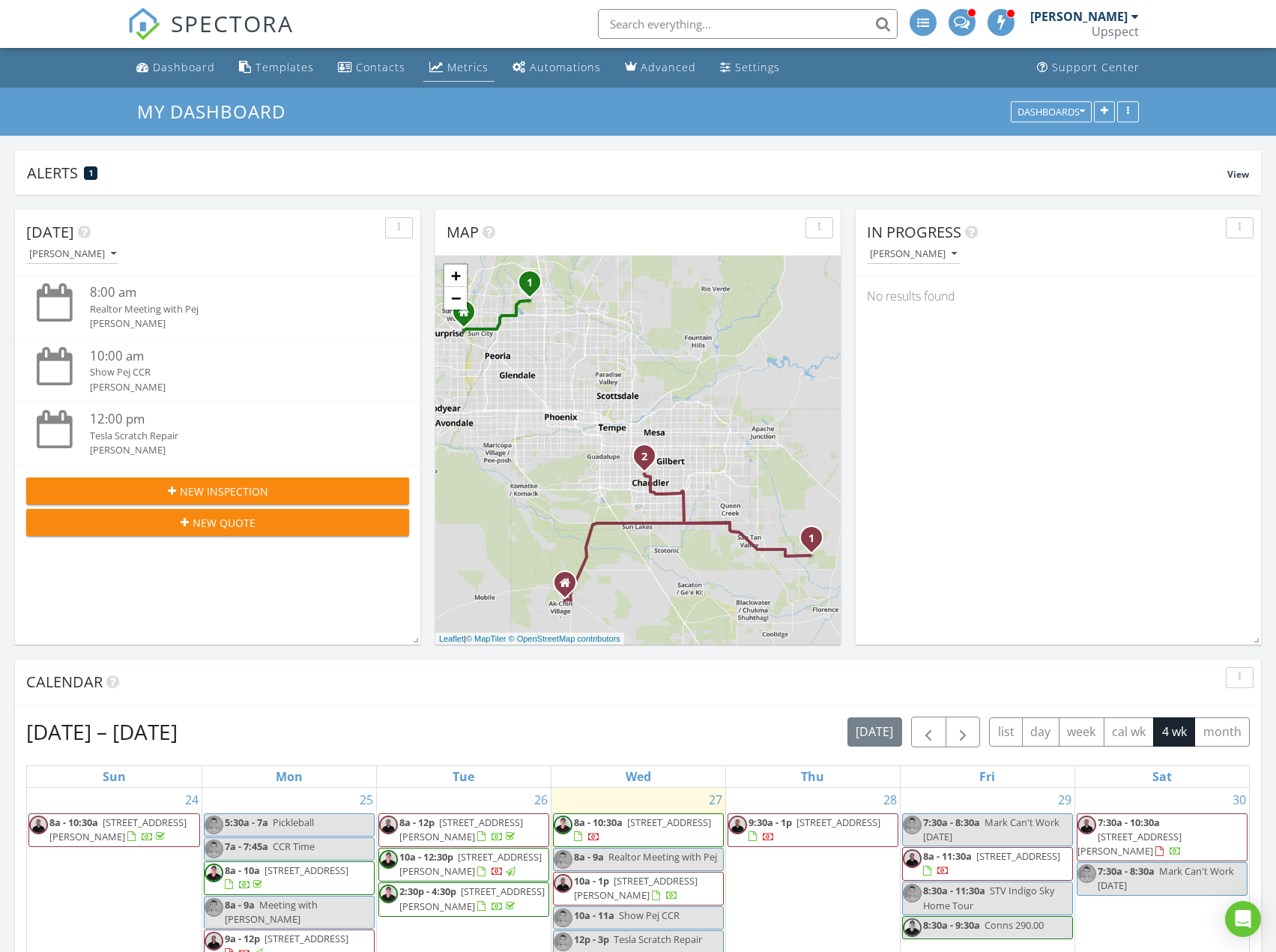
click at [483, 62] on div "Metrics" at bounding box center [468, 67] width 41 height 14
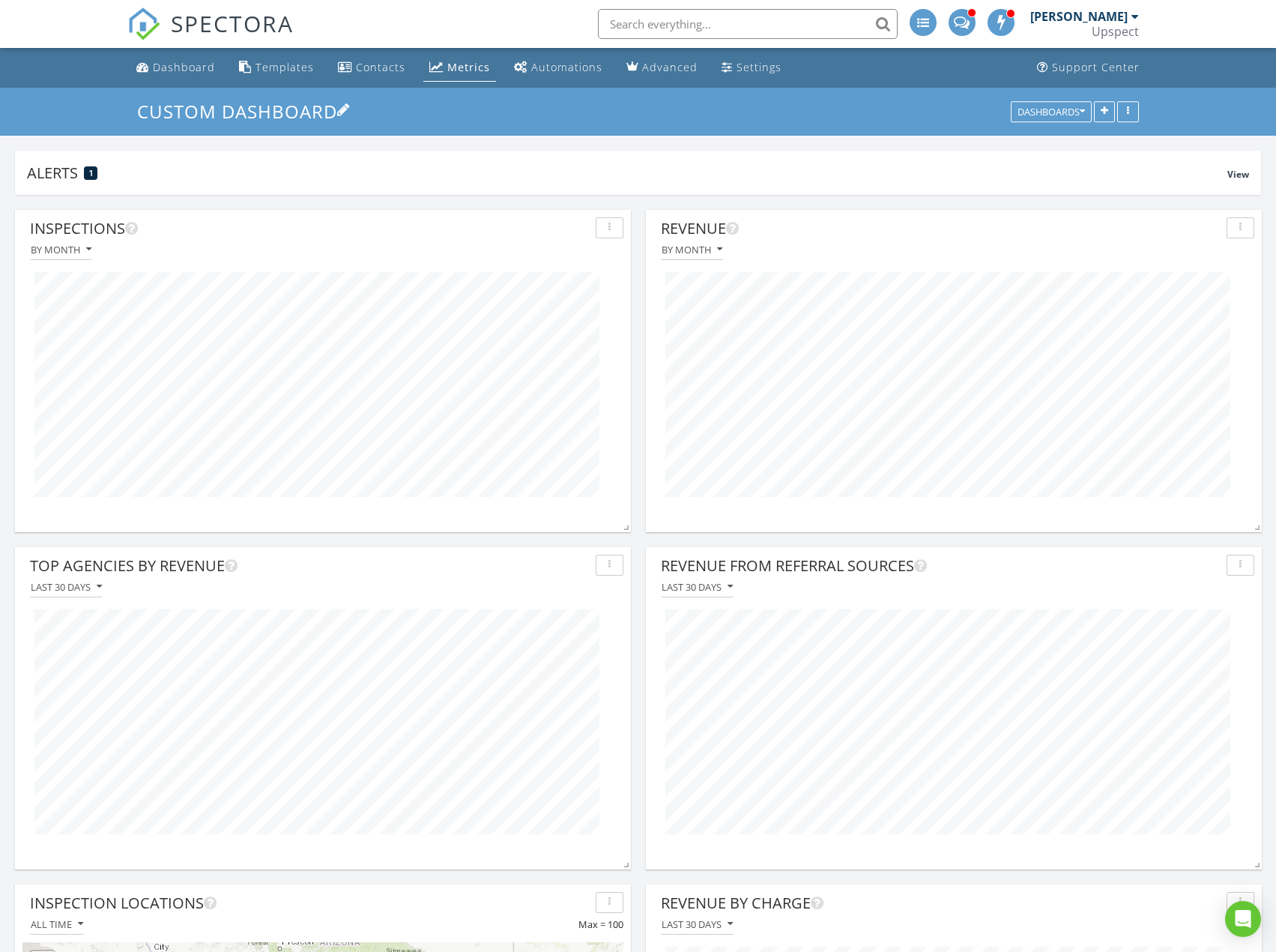
scroll to position [322, 616]
